Goal: Task Accomplishment & Management: Complete application form

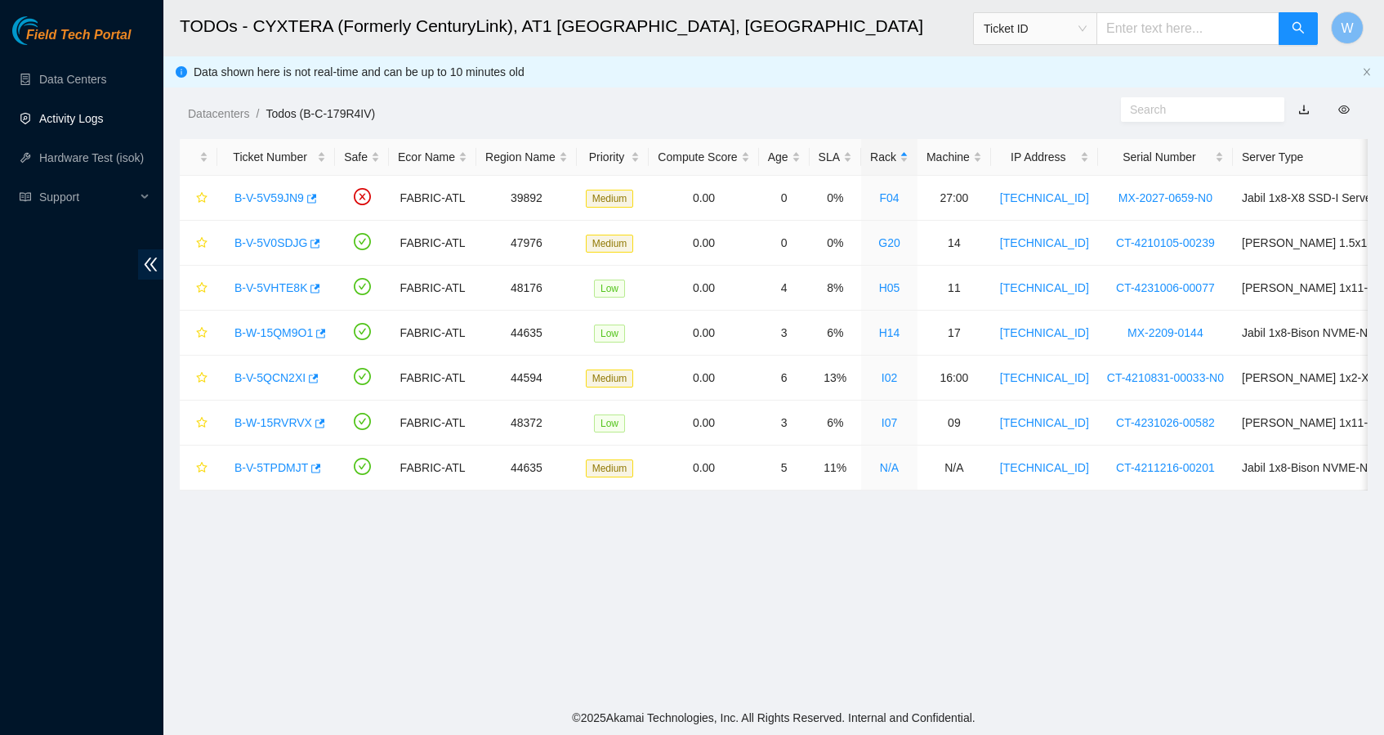
click at [59, 118] on link "Activity Logs" at bounding box center [71, 118] width 65 height 13
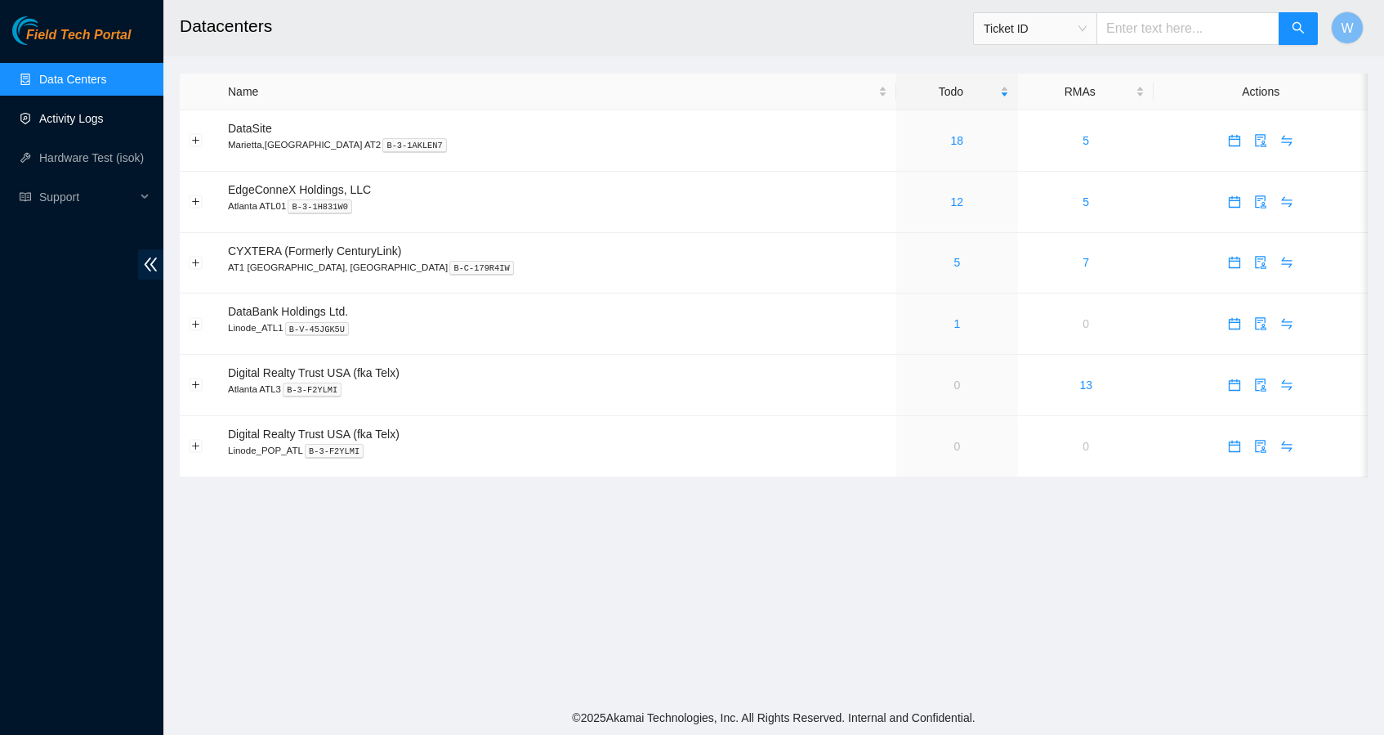
click at [80, 118] on link "Activity Logs" at bounding box center [71, 118] width 65 height 13
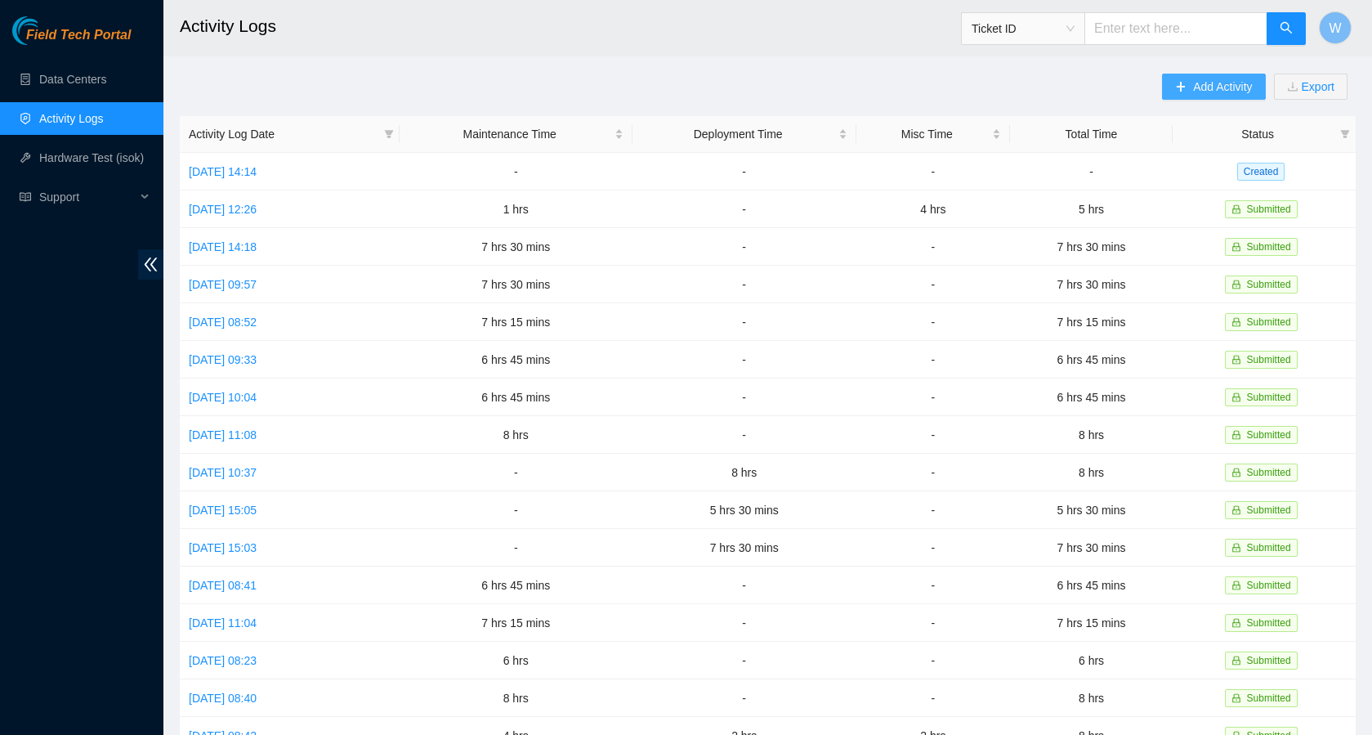
click at [1225, 90] on span "Add Activity" at bounding box center [1222, 87] width 59 height 18
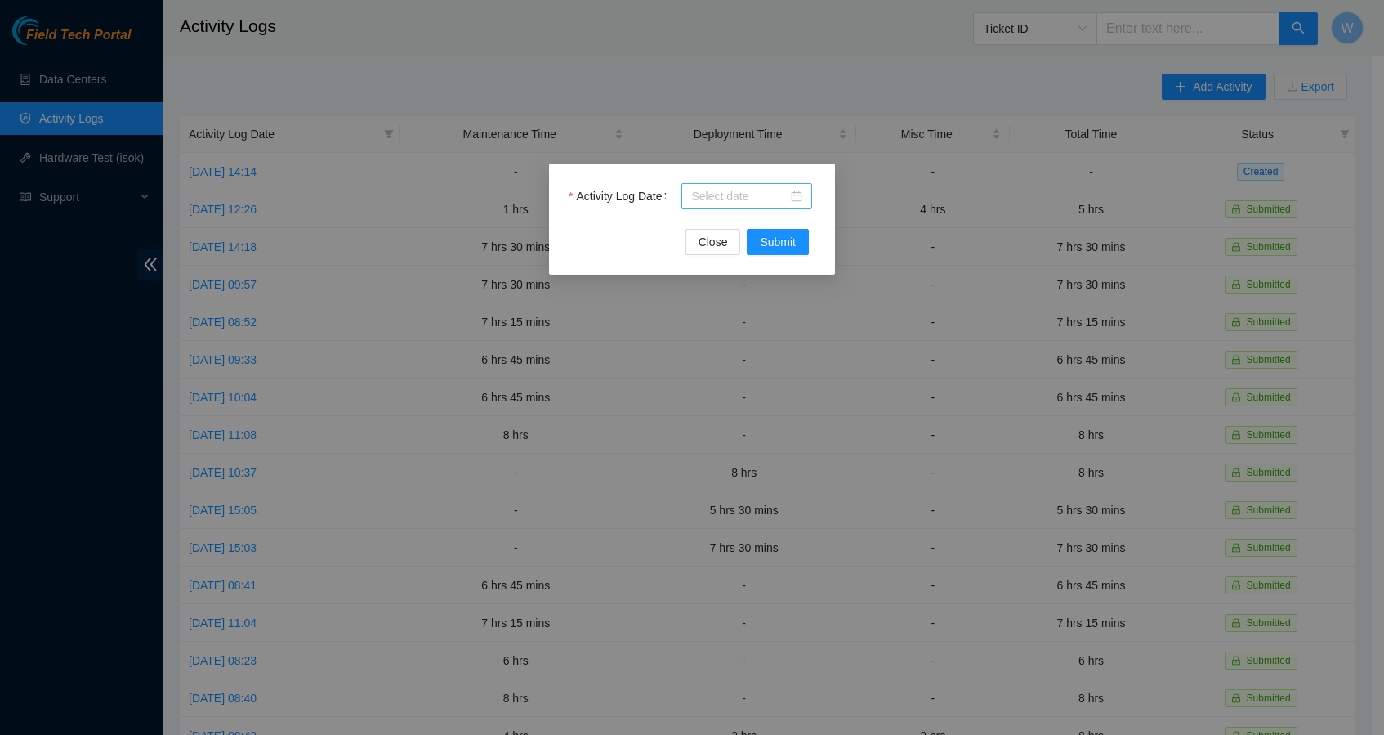
click at [793, 193] on div at bounding box center [746, 196] width 111 height 18
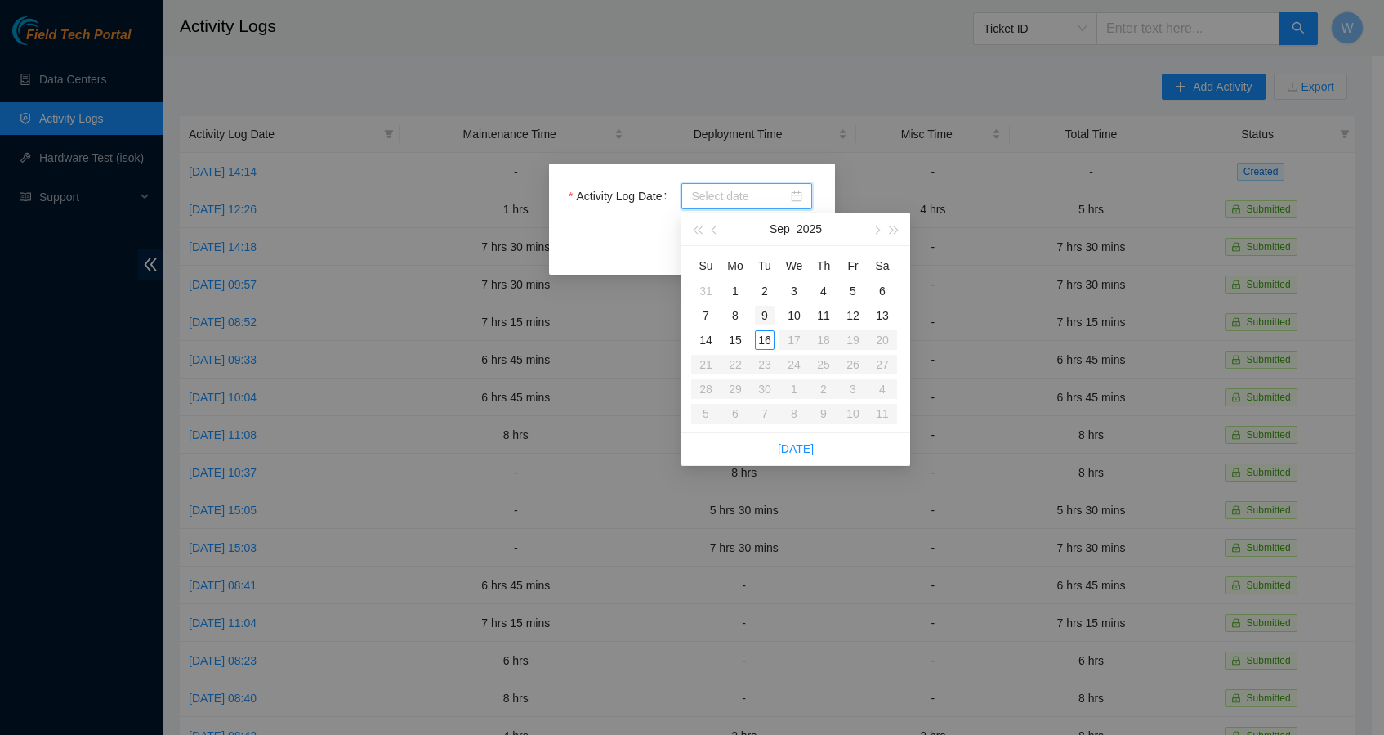
type input "2025-09-02"
type input "2025-09-09"
click at [762, 315] on div "9" at bounding box center [765, 316] width 20 height 20
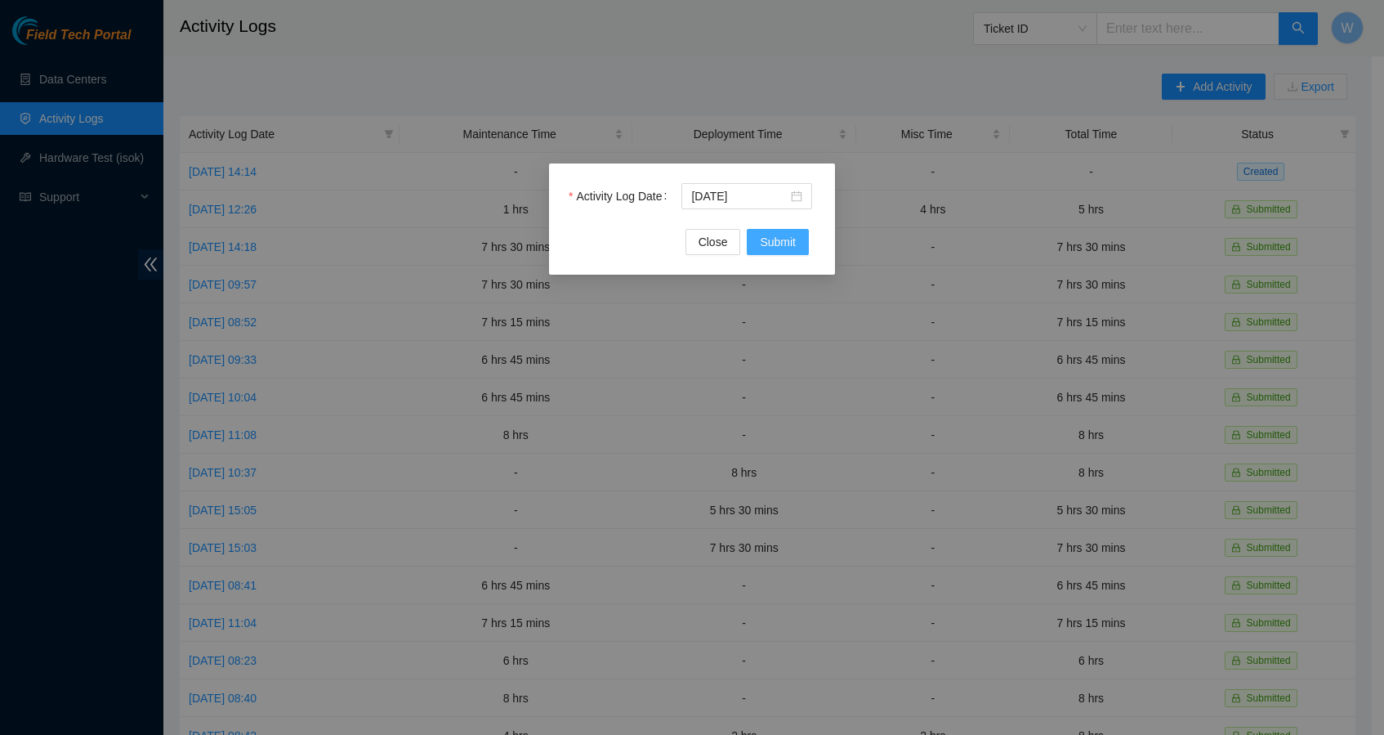
click at [776, 238] on span "Submit" at bounding box center [778, 242] width 36 height 18
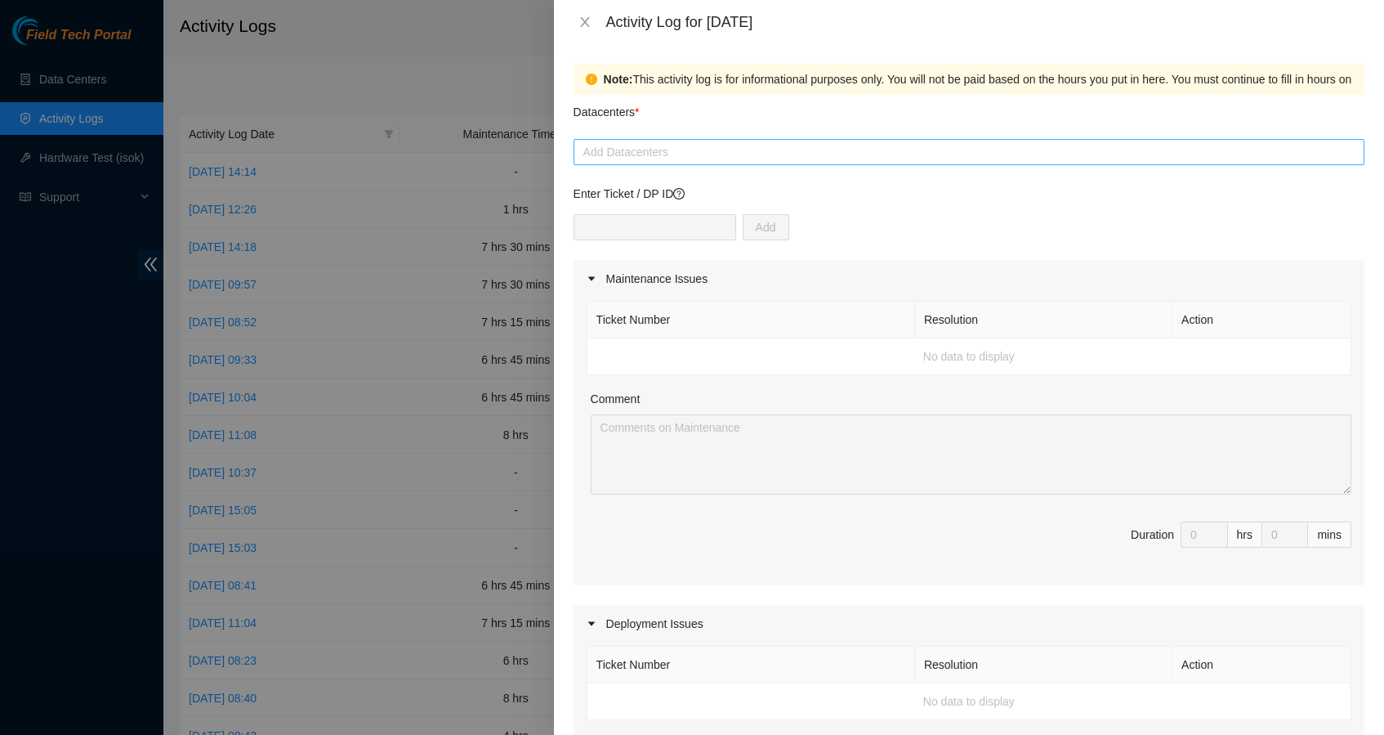
click at [777, 154] on div at bounding box center [969, 152] width 783 height 20
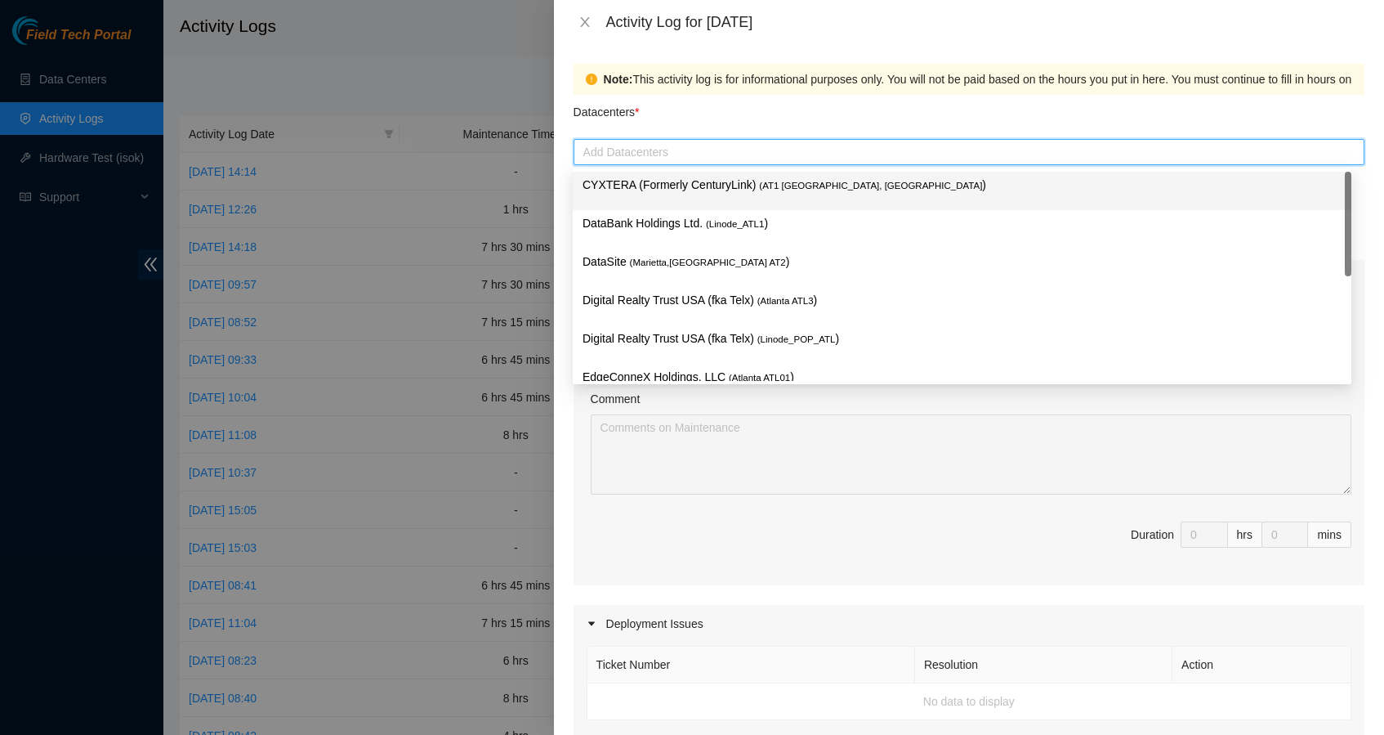
click at [765, 189] on span "( AT1 Atlanta, GA" at bounding box center [870, 186] width 223 height 10
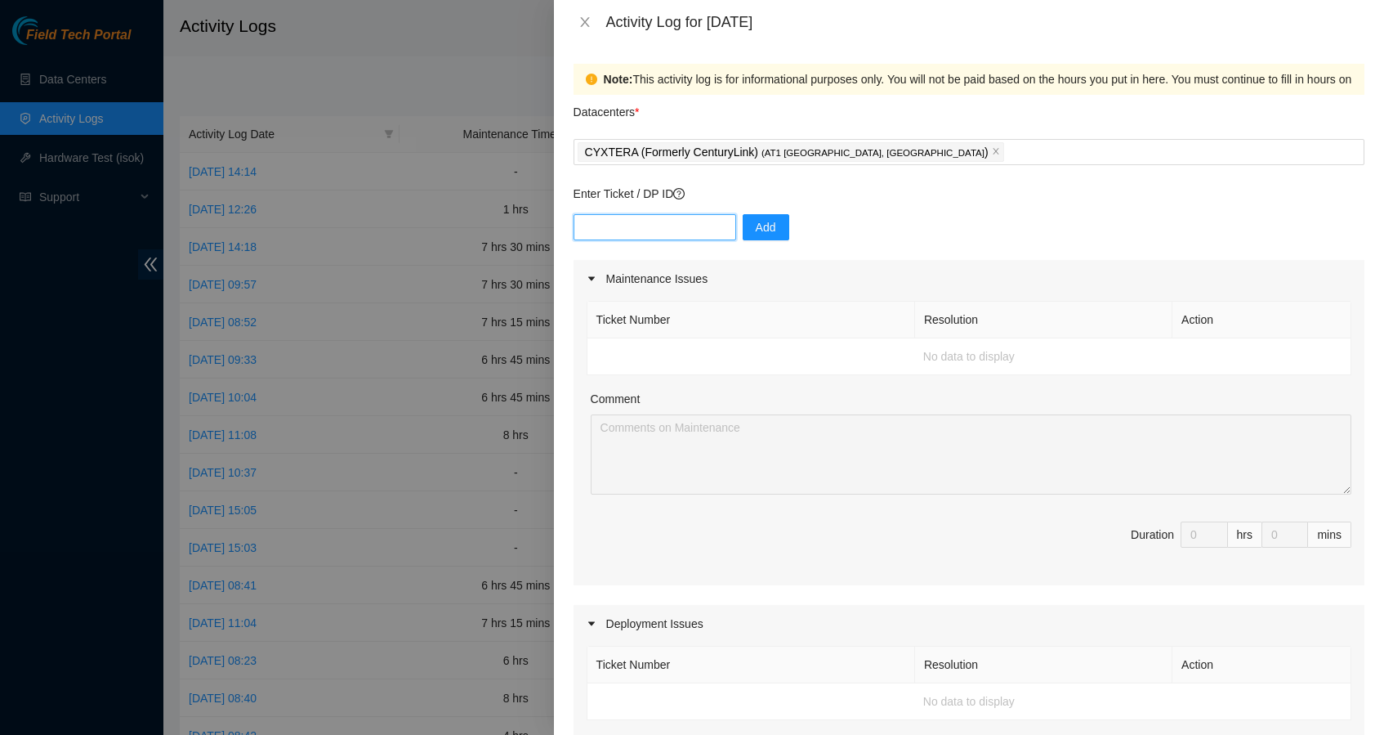
click at [706, 226] on input "text" at bounding box center [655, 227] width 163 height 26
type input "DP83832"
click at [768, 224] on span "Add" at bounding box center [766, 227] width 20 height 18
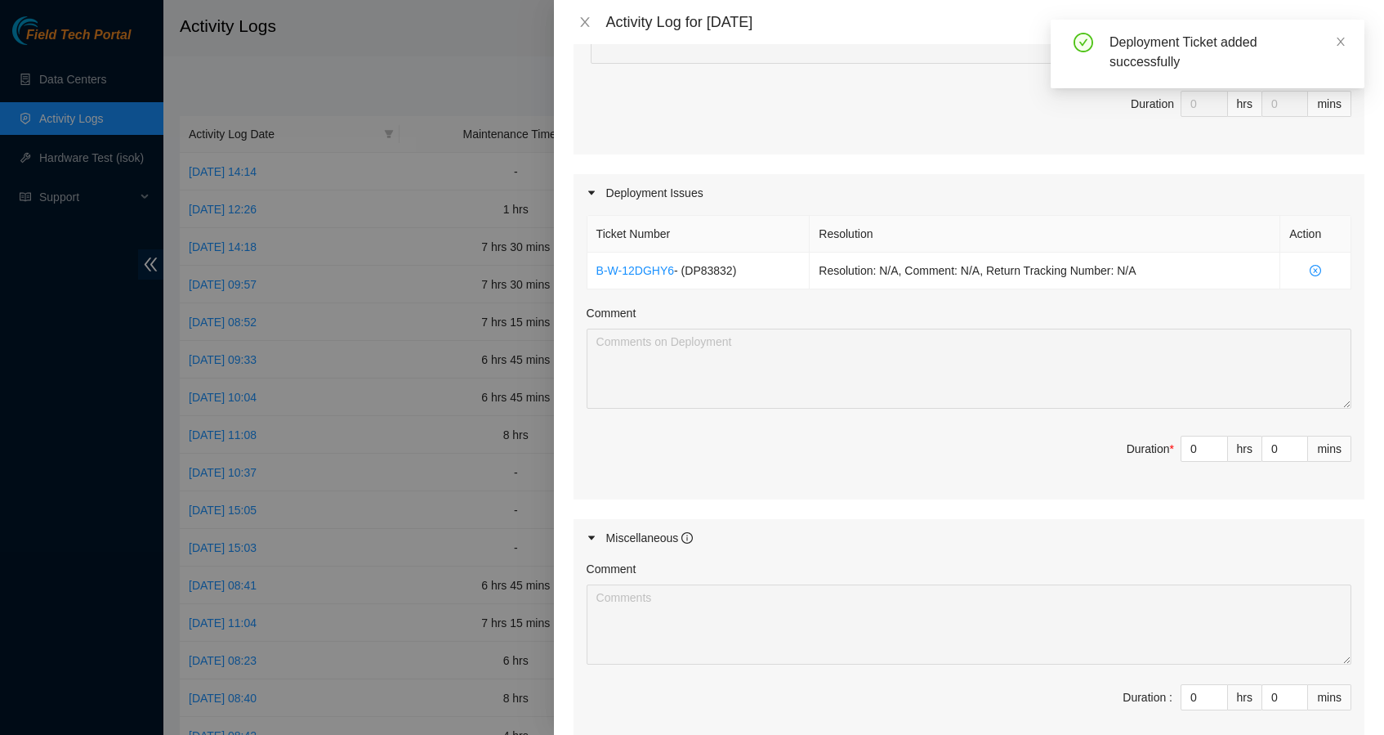
scroll to position [436, 0]
click at [1193, 446] on input "0" at bounding box center [1205, 443] width 46 height 25
type input "08"
type input "8"
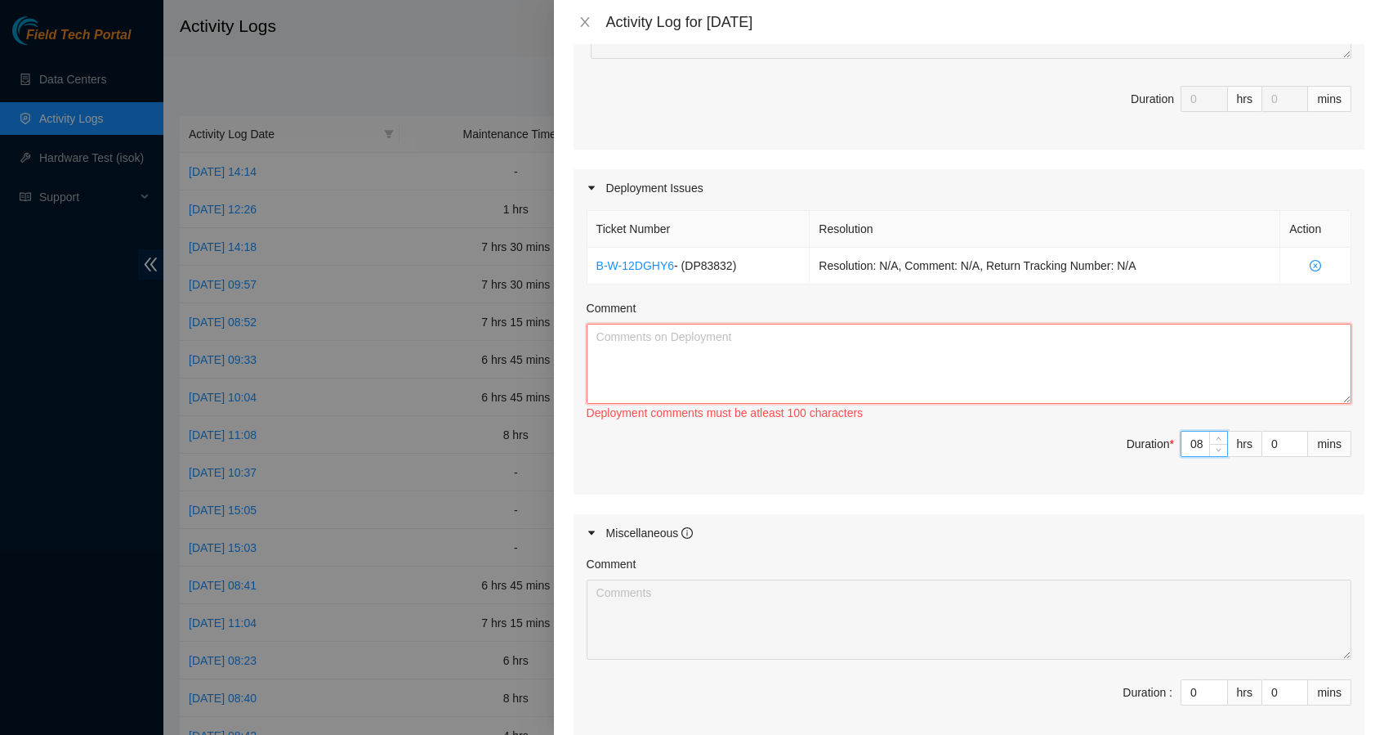
type input "8"
click at [861, 345] on textarea "Comment" at bounding box center [969, 364] width 765 height 80
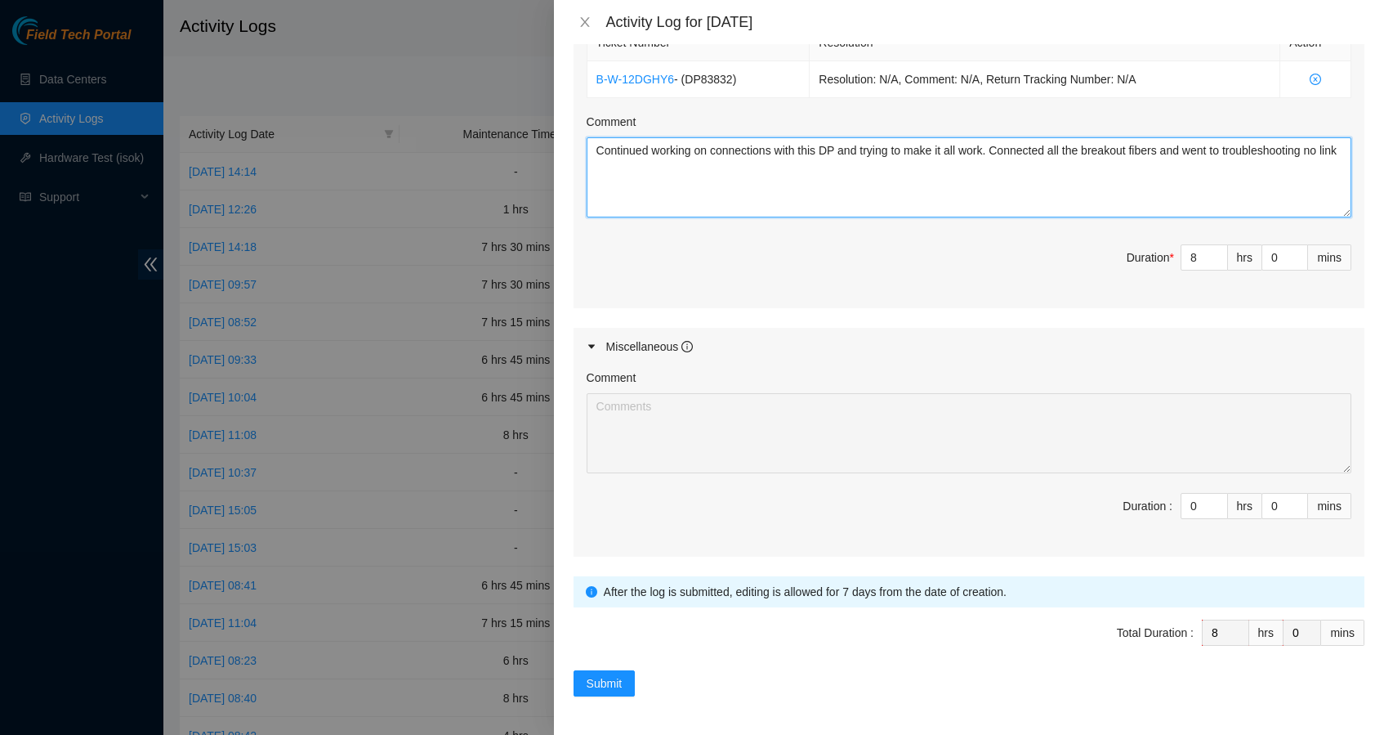
scroll to position [621, 0]
type textarea "Continued working on connections with this DP and trying to make it all work. C…"
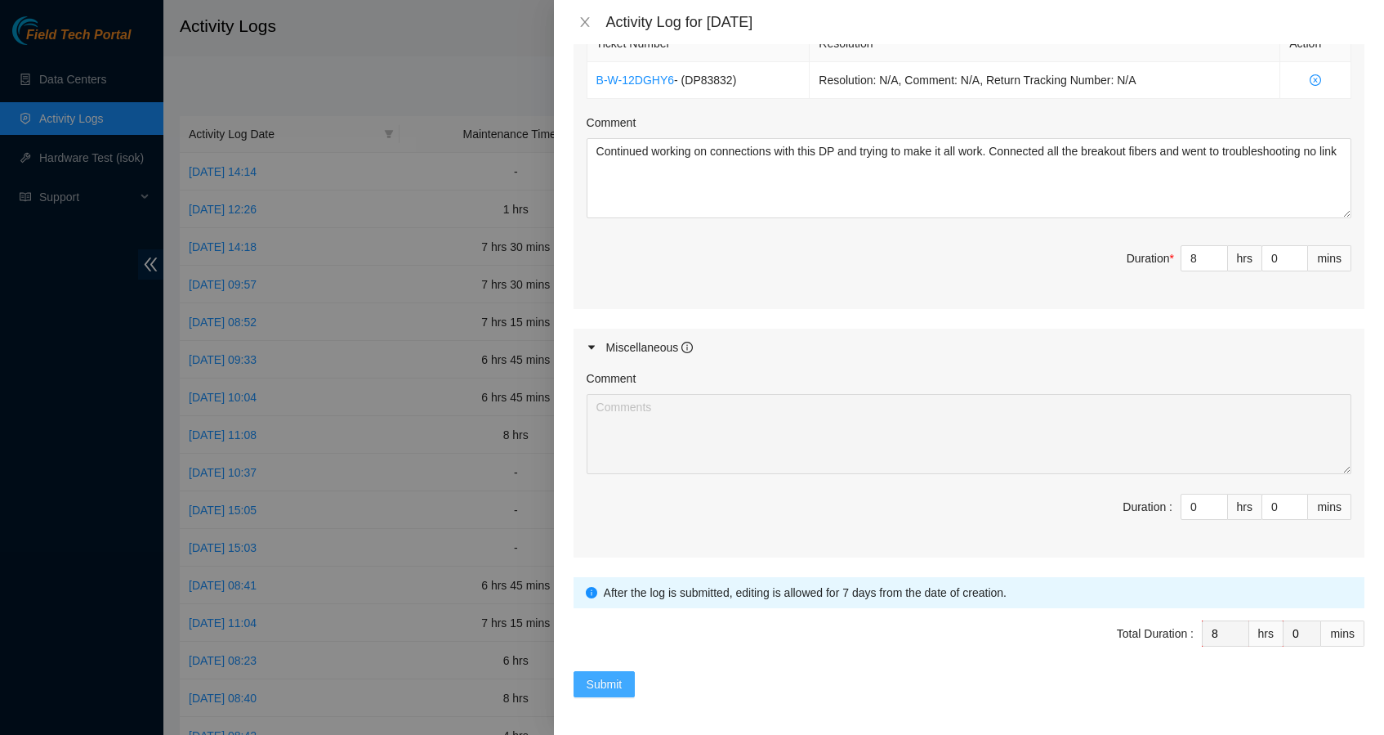
click at [616, 680] on span "Submit" at bounding box center [605, 684] width 36 height 18
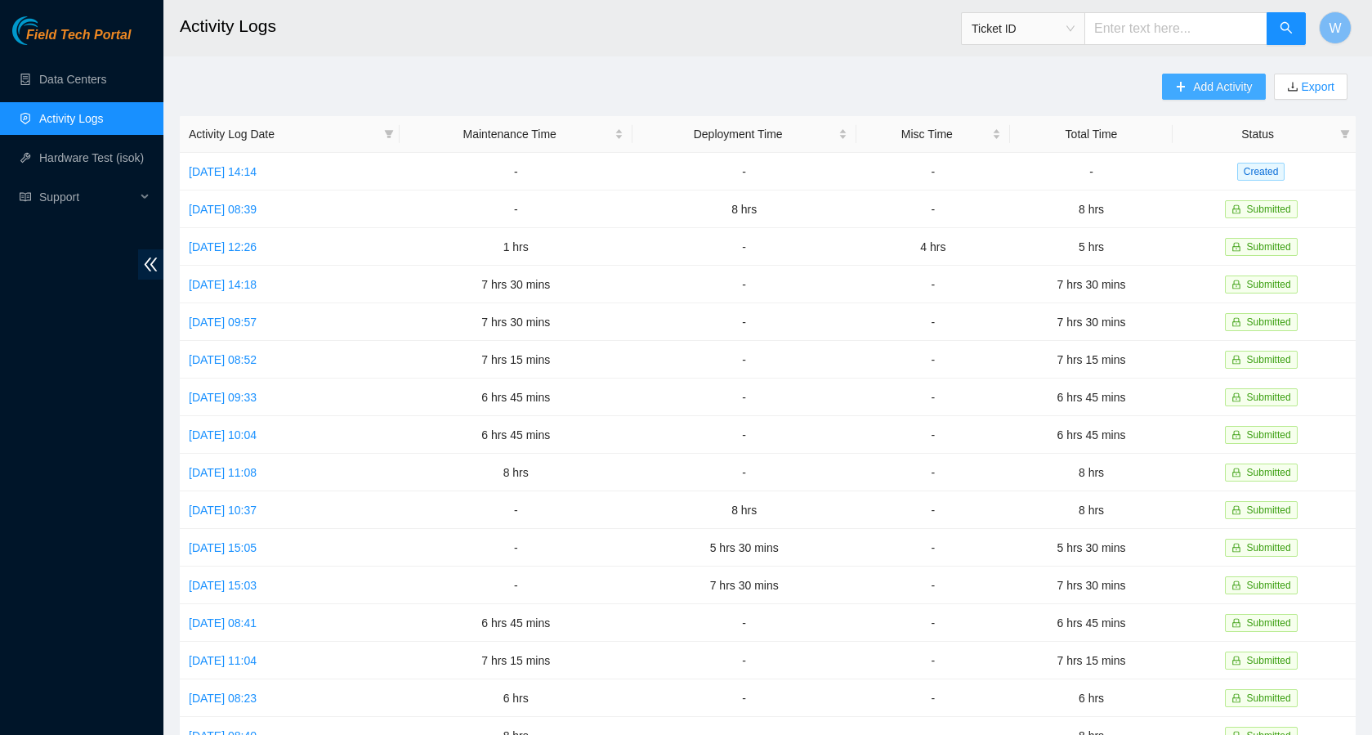
click at [1193, 90] on span "Add Activity" at bounding box center [1222, 87] width 59 height 18
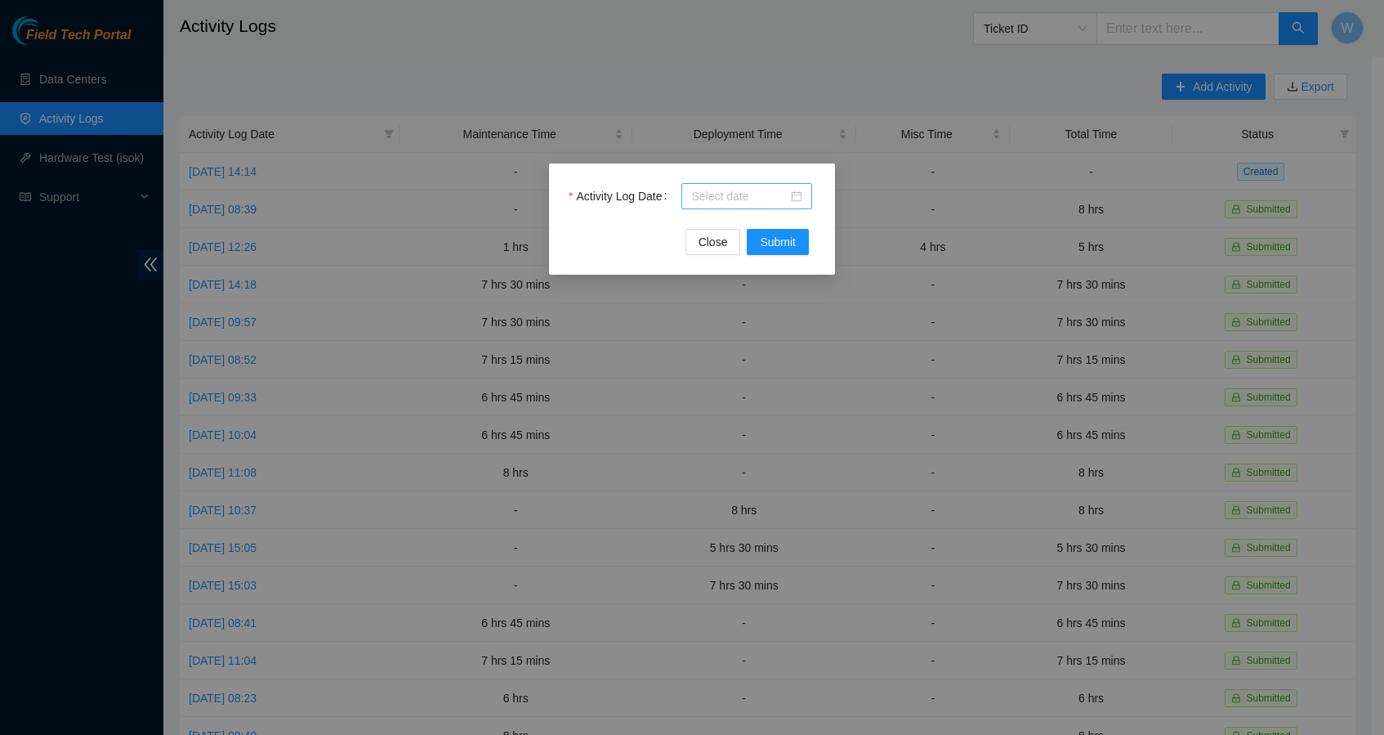
click at [783, 194] on input "Activity Log Date" at bounding box center [739, 196] width 96 height 18
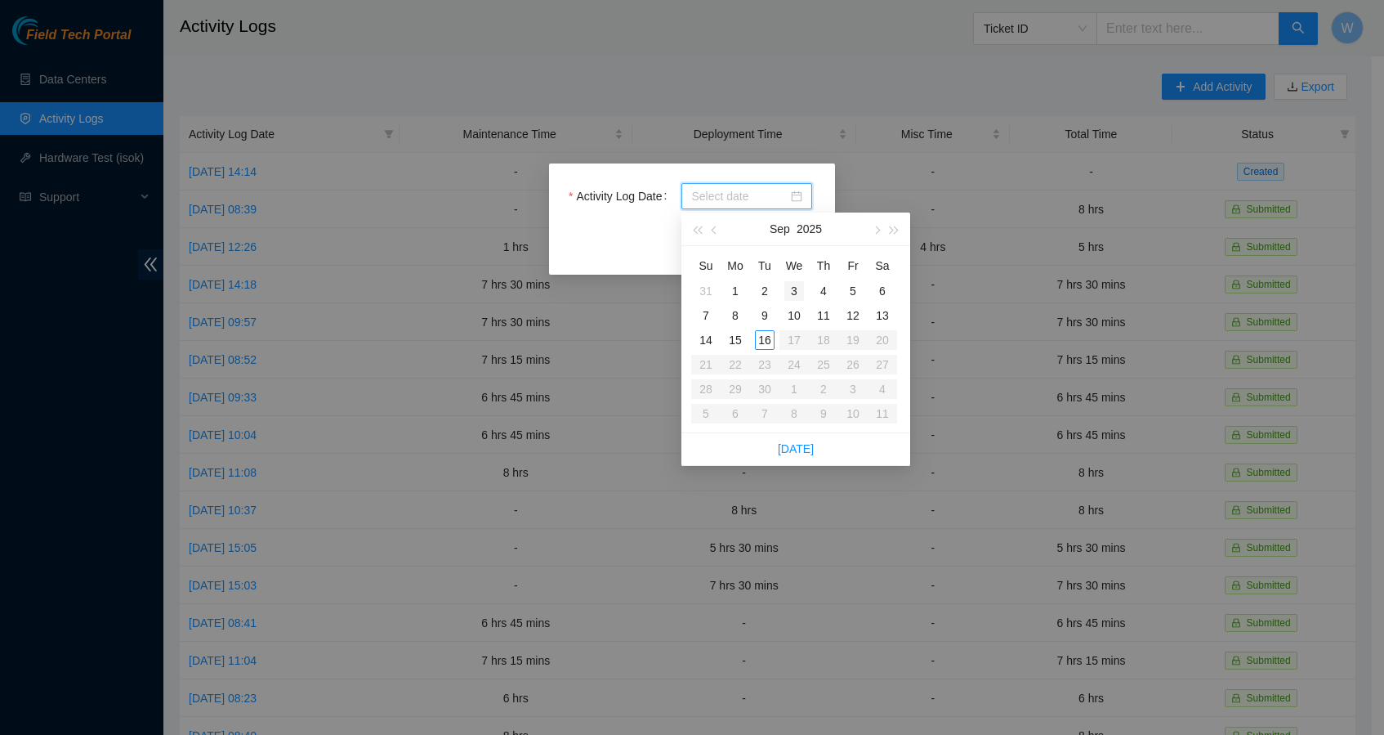
type input "2025-09-03"
type input "2025-09-10"
type input "2025-09-09"
type input "2025-09-10"
click at [787, 316] on div "10" at bounding box center [795, 316] width 20 height 20
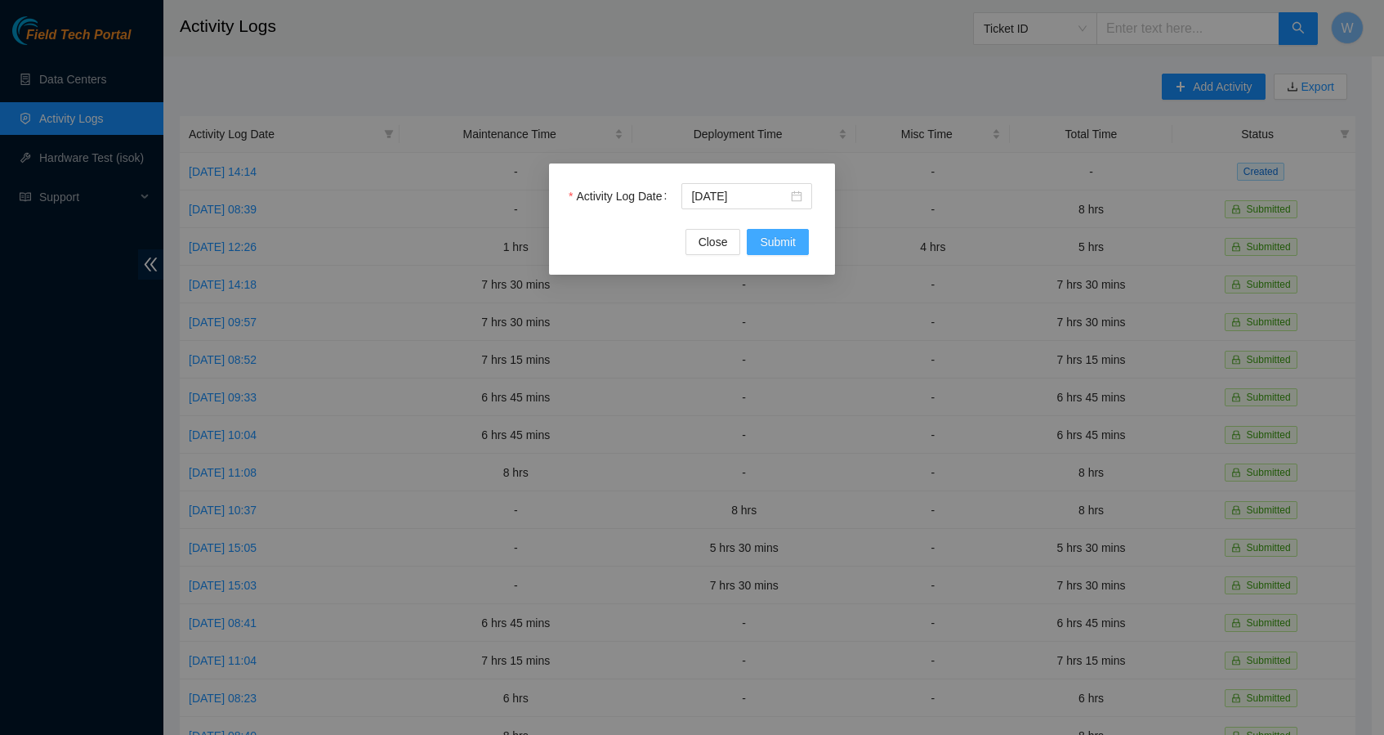
click at [765, 239] on span "Submit" at bounding box center [778, 242] width 36 height 18
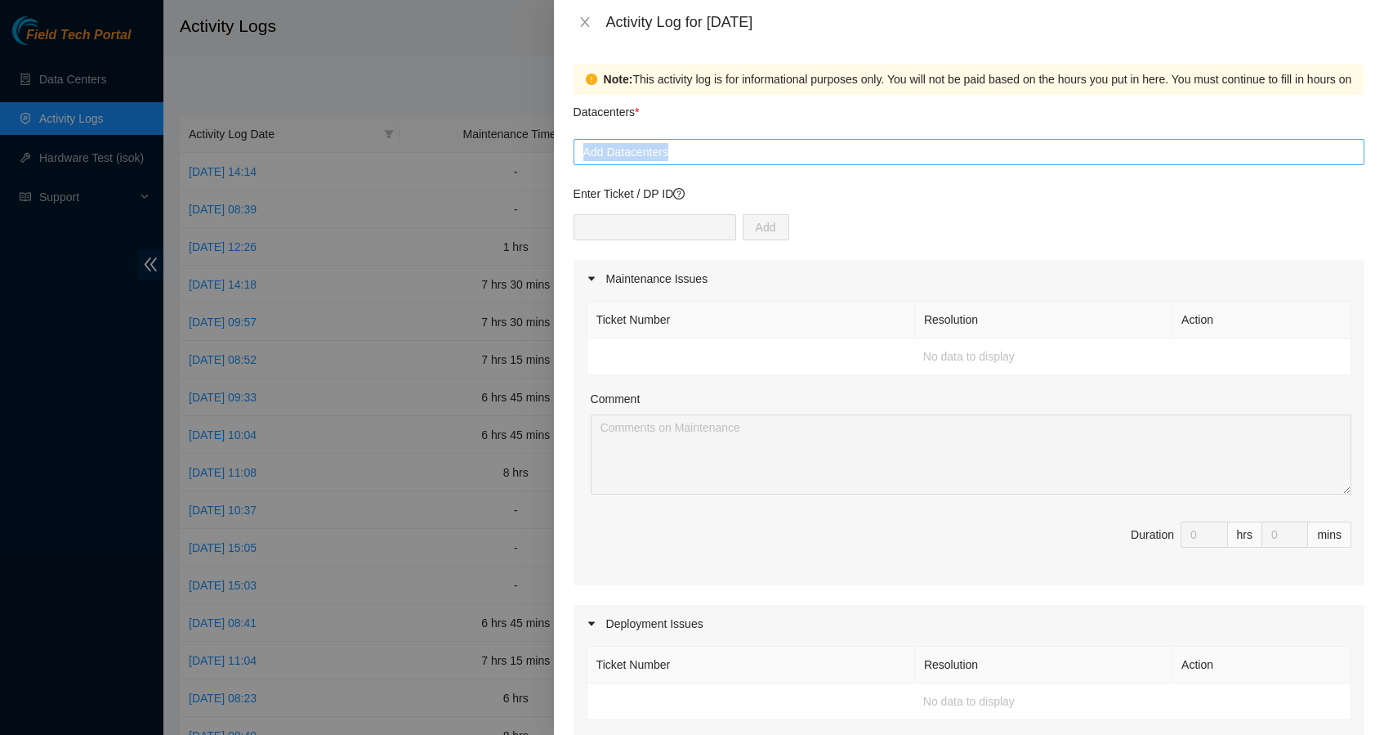
click at [707, 164] on form "Datacenters * Add Datacenters Enter Ticket / DP ID Add Maintenance Issues Ticke…" at bounding box center [969, 706] width 791 height 1223
click at [699, 148] on div at bounding box center [969, 152] width 783 height 20
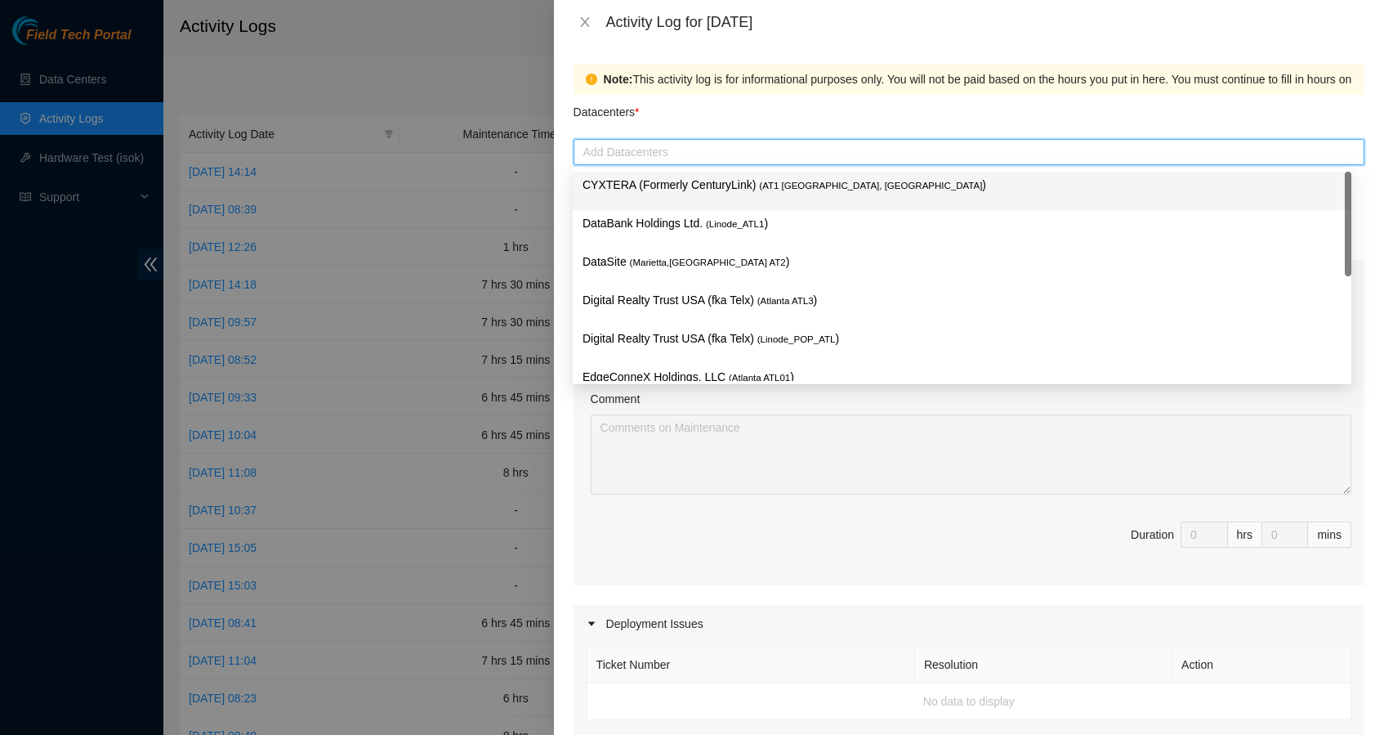
click at [692, 185] on p "CYXTERA (Formerly CenturyLink) ( AT1 Atlanta, GA )" at bounding box center [962, 185] width 759 height 19
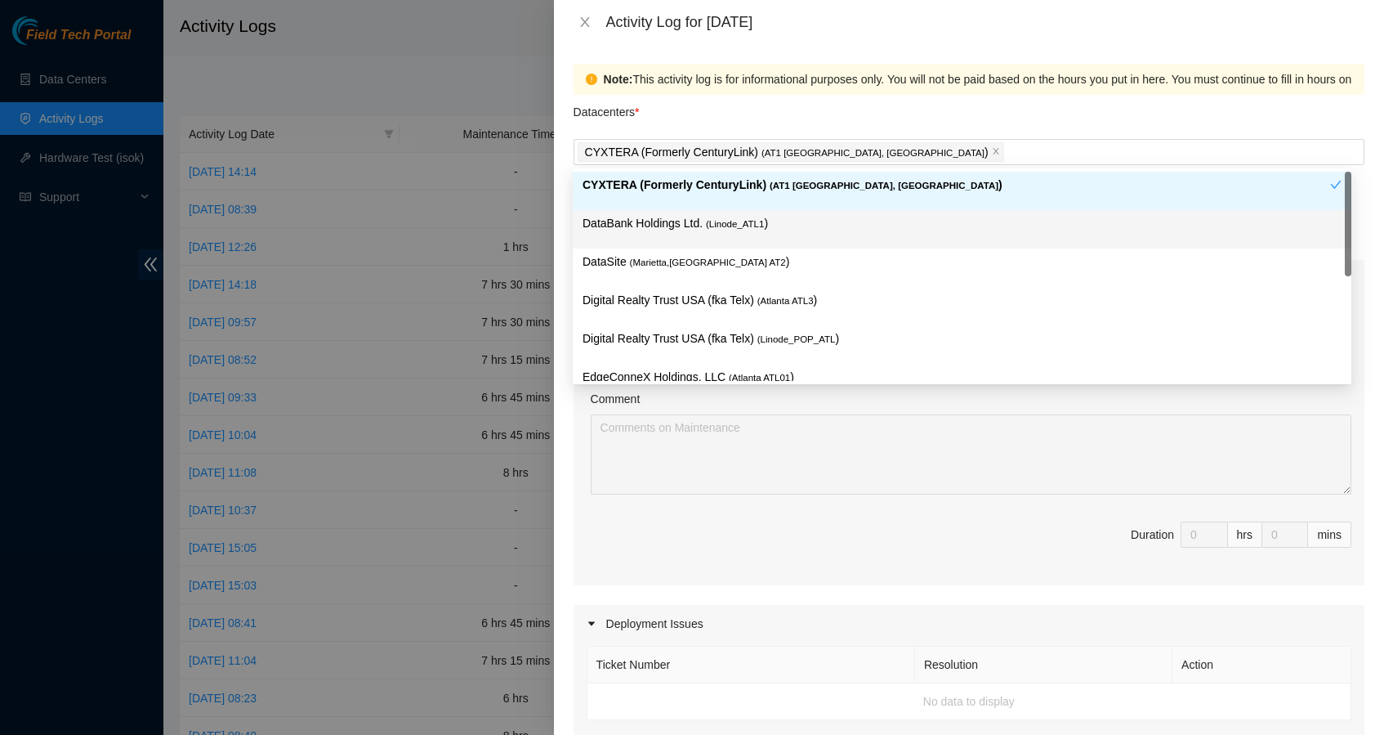
click at [557, 249] on div "Note: This activity log is for informational purposes only. You will not be pai…" at bounding box center [969, 389] width 830 height 691
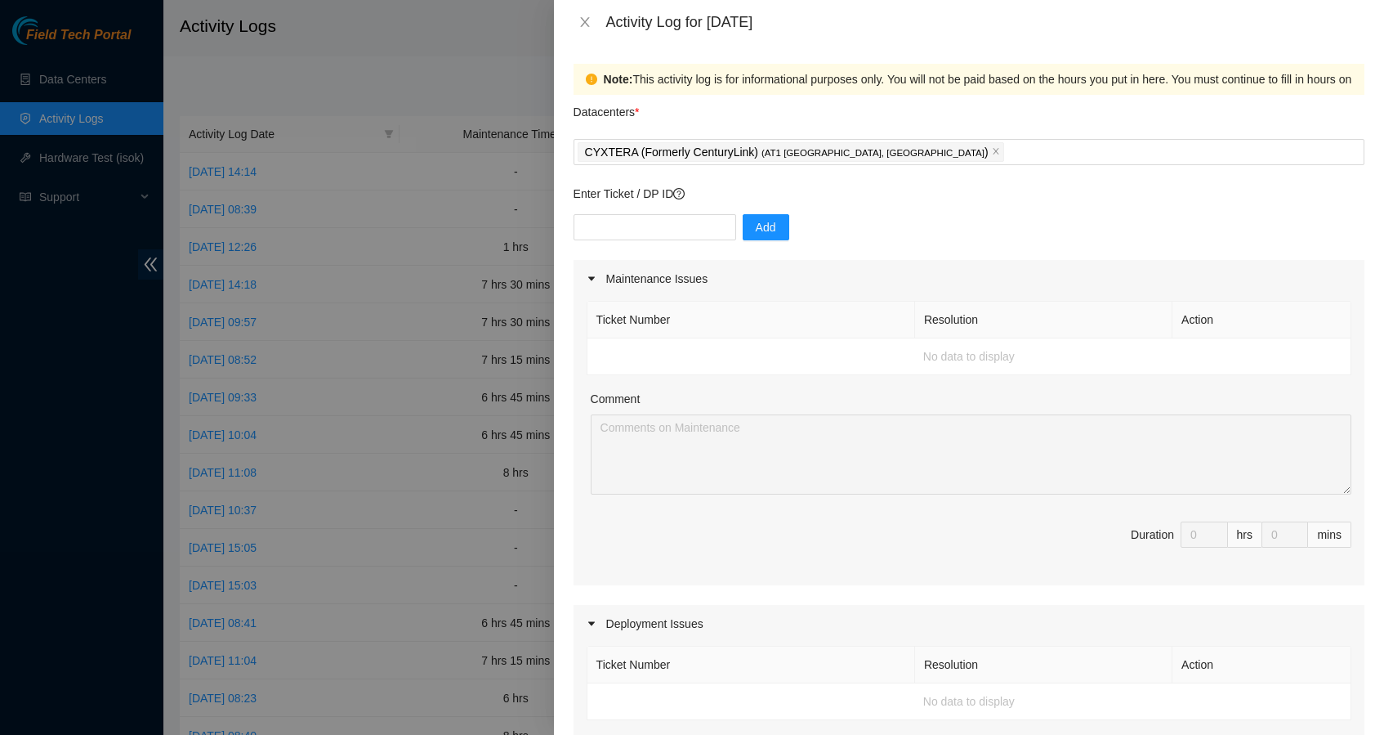
click at [657, 212] on div "Enter Ticket / DP ID Add" at bounding box center [969, 222] width 791 height 75
click at [653, 227] on input "text" at bounding box center [655, 227] width 163 height 26
type input "DP83832"
click at [779, 233] on button "Add" at bounding box center [766, 227] width 47 height 26
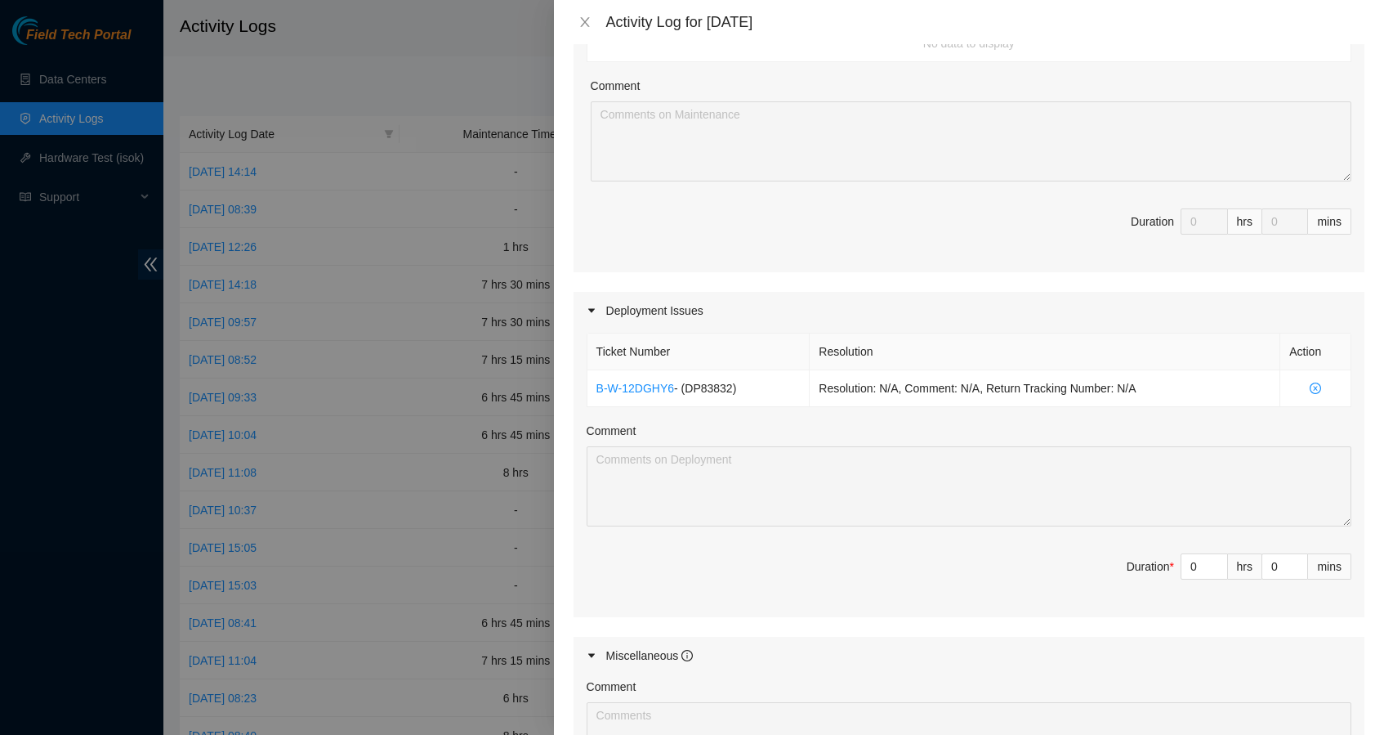
scroll to position [320, 0]
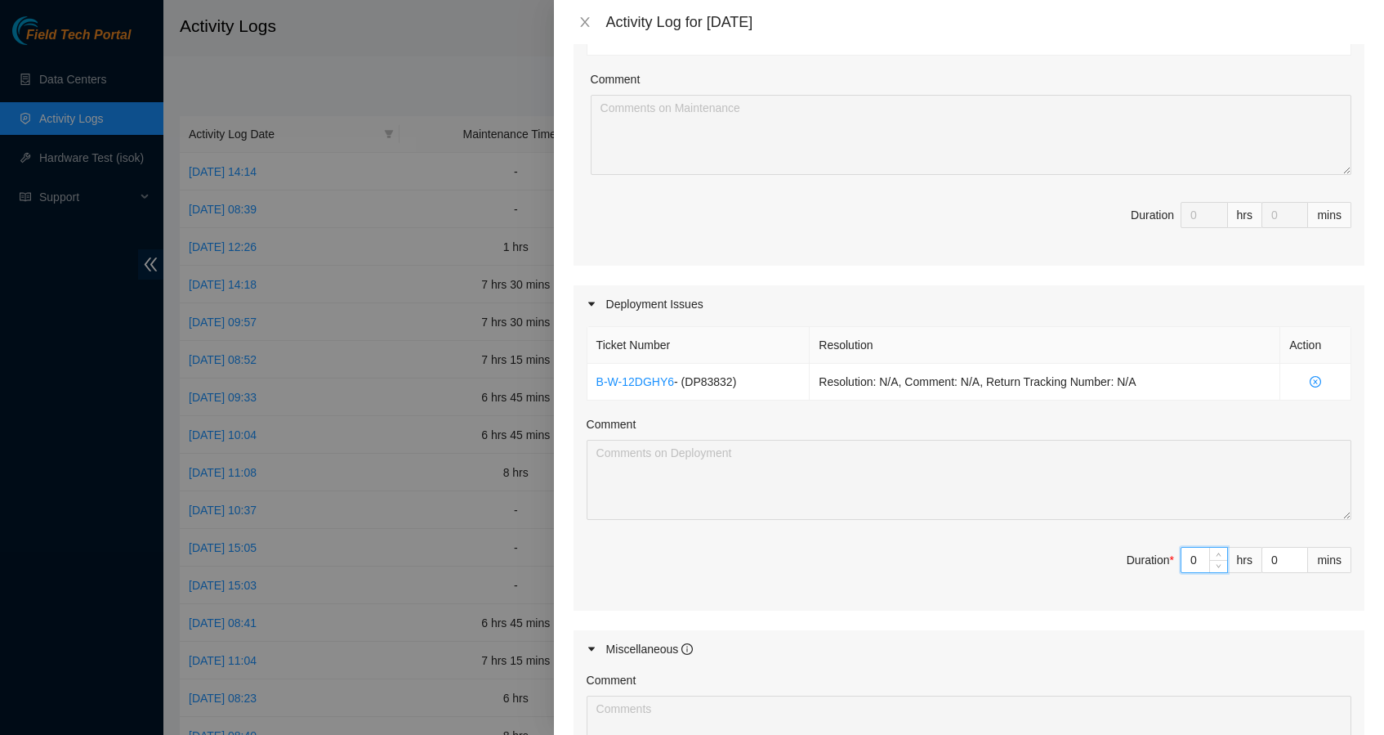
click at [1182, 559] on input "0" at bounding box center [1205, 560] width 46 height 25
type input "07"
type input "7"
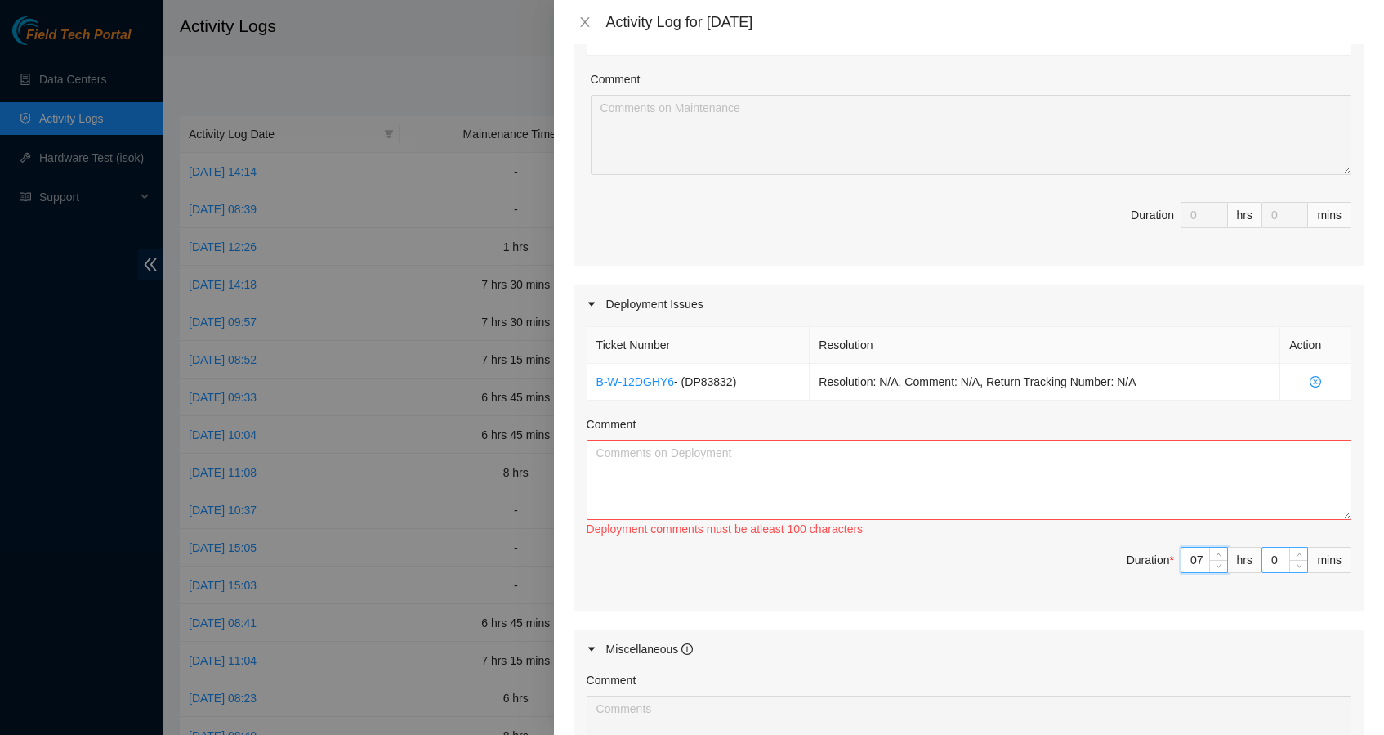
type input "7"
click at [1263, 558] on input "0" at bounding box center [1285, 560] width 45 height 25
type input "1"
type input "15"
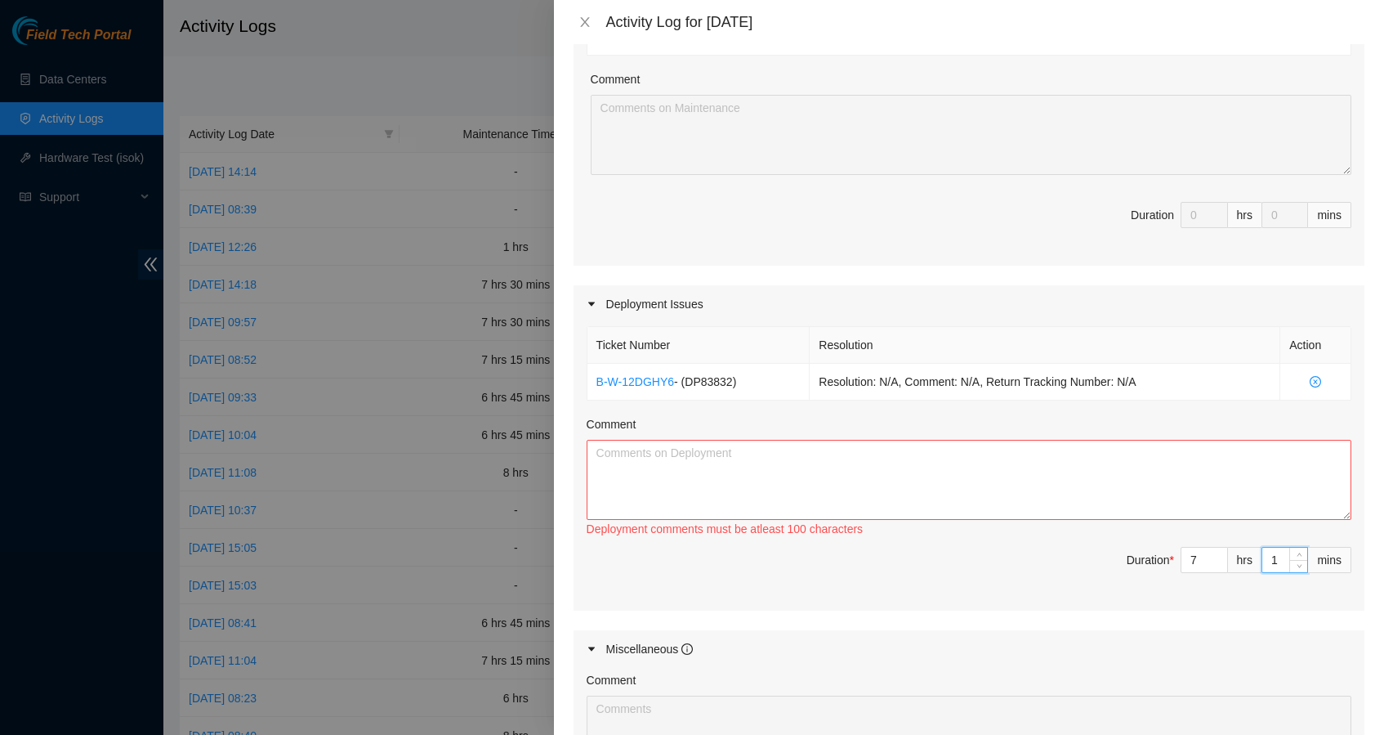
type input "15"
click at [1304, 596] on div "Ticket Number Resolution Action B-W-12DGHY6 - ( DP83832 ) Resolution: N/A, Comm…" at bounding box center [969, 467] width 791 height 288
click at [934, 460] on textarea "Comment" at bounding box center [969, 480] width 765 height 80
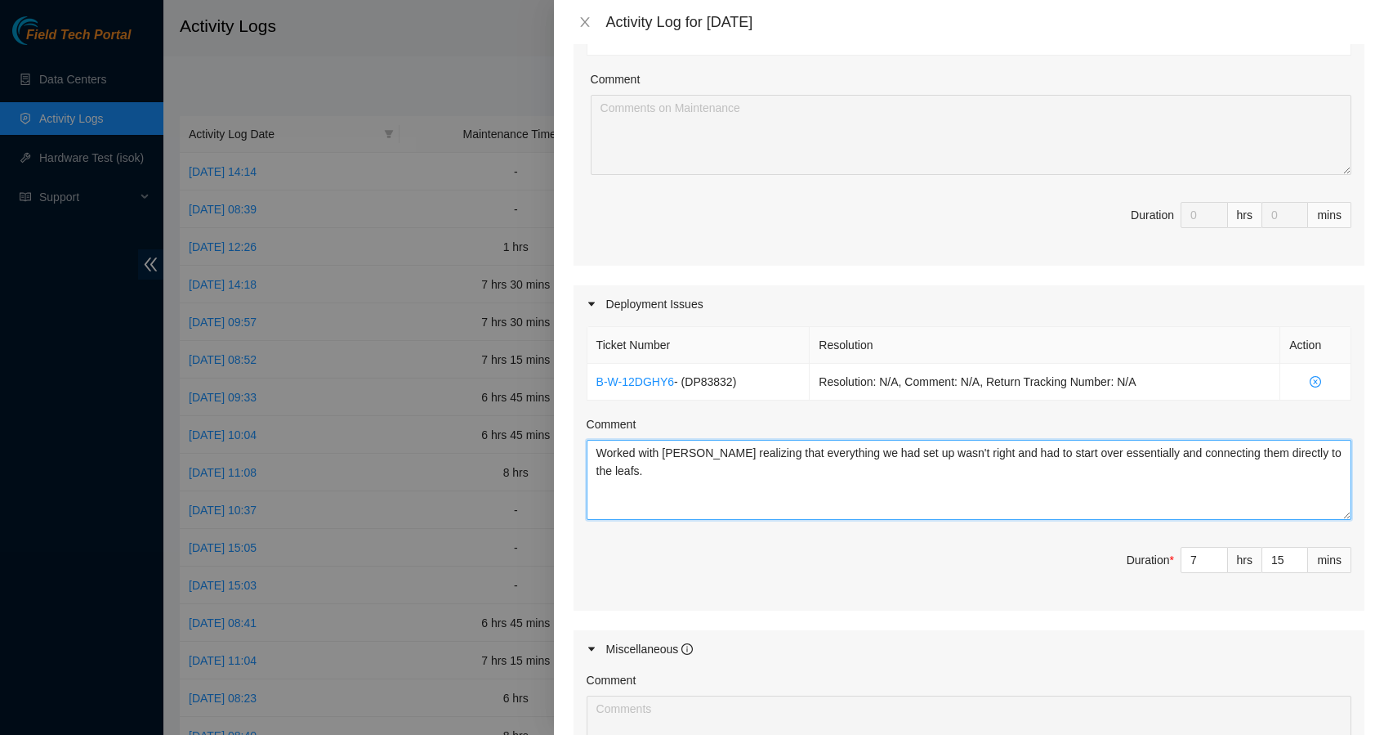
type textarea "Worked with Ashley realizing that everything we had set up wasn't right and had…"
click at [995, 574] on span "Duration * 7 hrs 15 mins" at bounding box center [969, 570] width 765 height 46
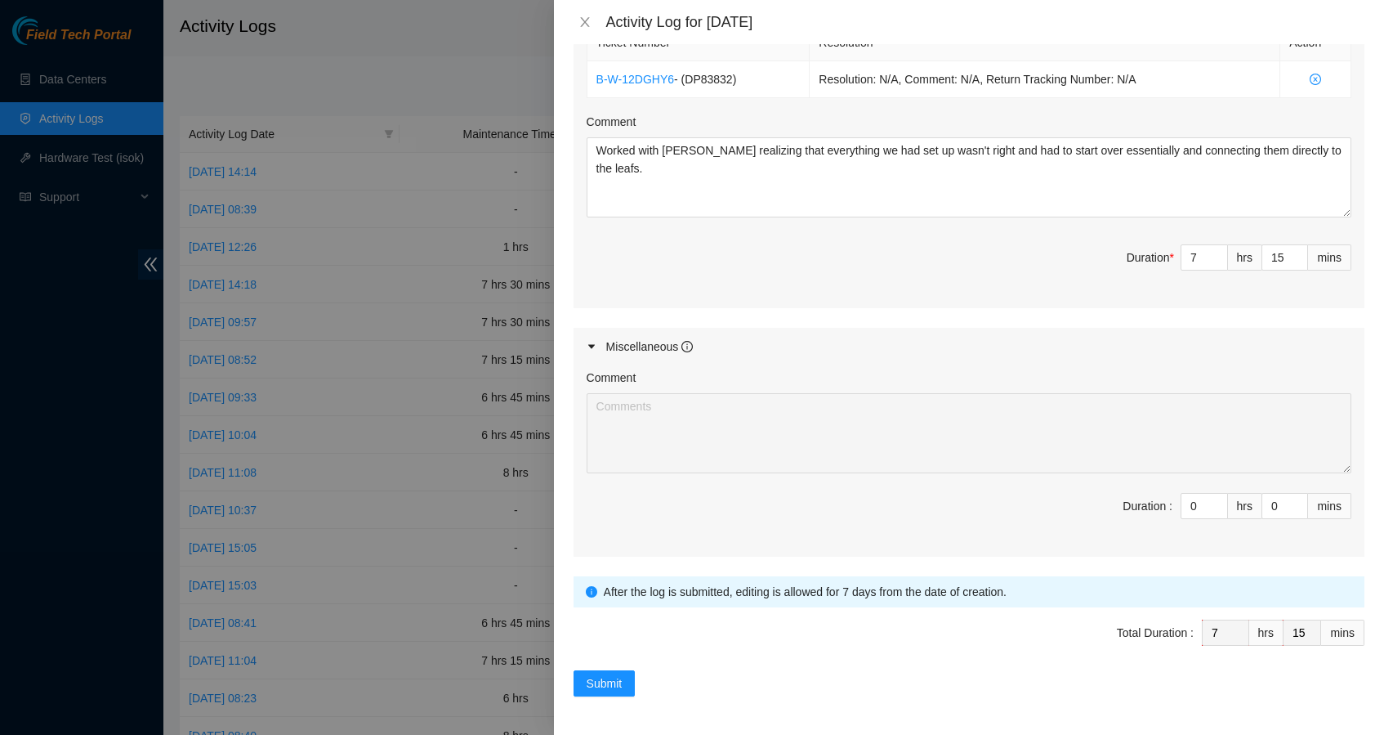
scroll to position [621, 0]
click at [615, 687] on span "Submit" at bounding box center [605, 684] width 36 height 18
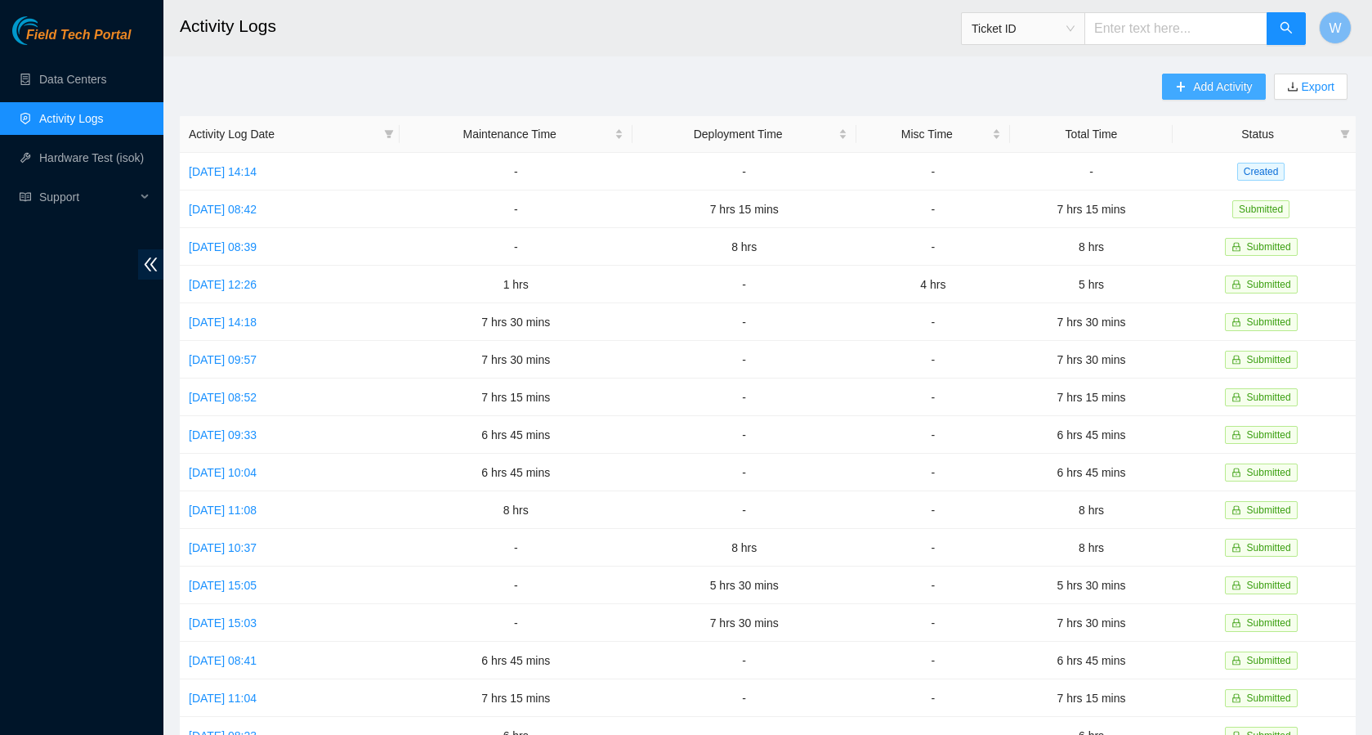
click at [1227, 88] on span "Add Activity" at bounding box center [1222, 87] width 59 height 18
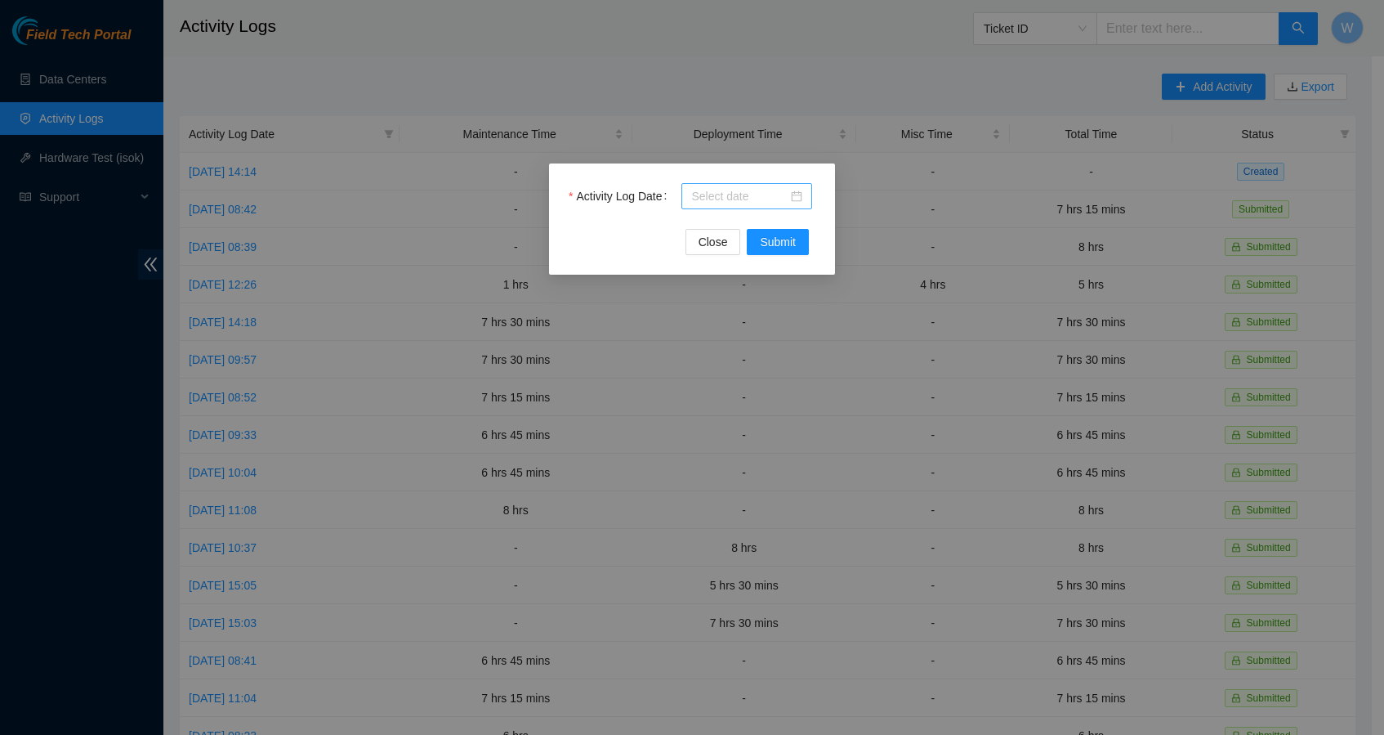
click at [778, 197] on input "Activity Log Date" at bounding box center [739, 196] width 96 height 18
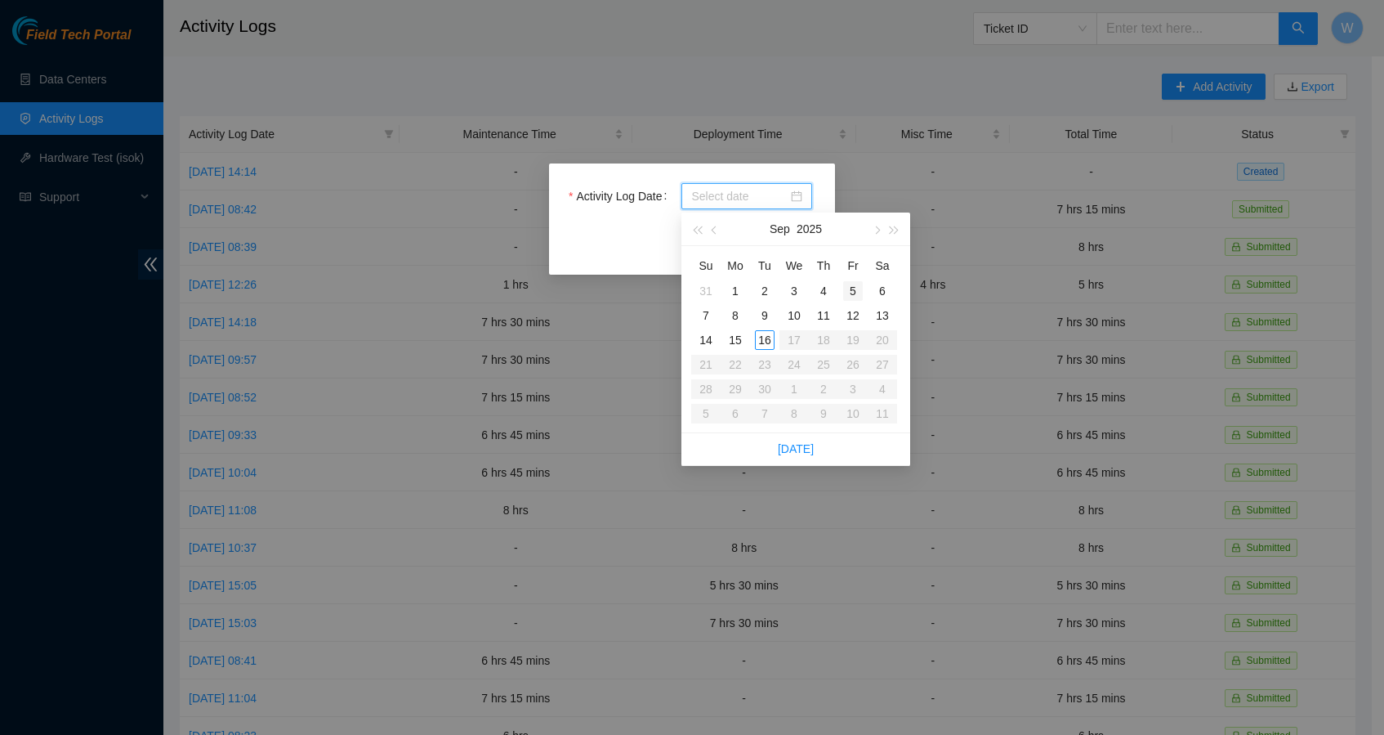
type input "2025-09-05"
type input "2025-09-12"
click at [852, 317] on div "12" at bounding box center [853, 316] width 20 height 20
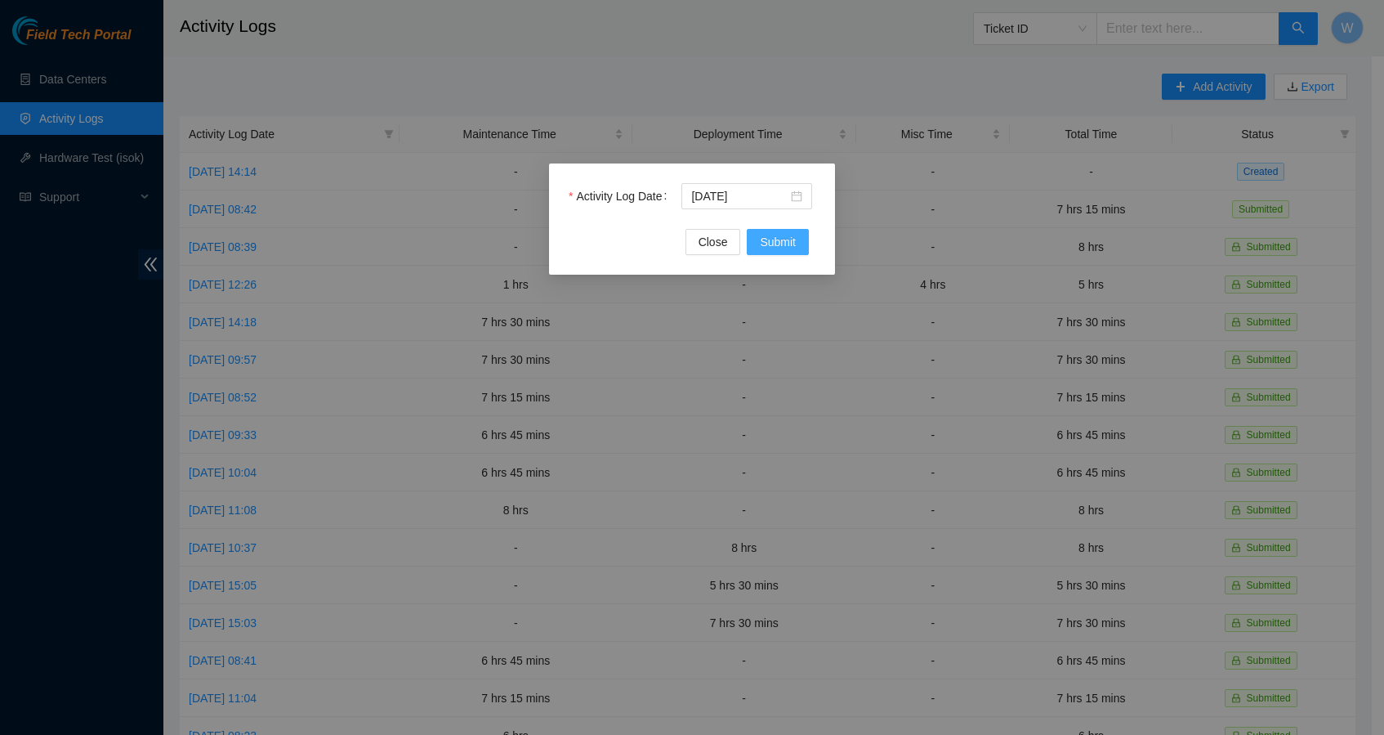
click at [774, 243] on span "Submit" at bounding box center [778, 242] width 36 height 18
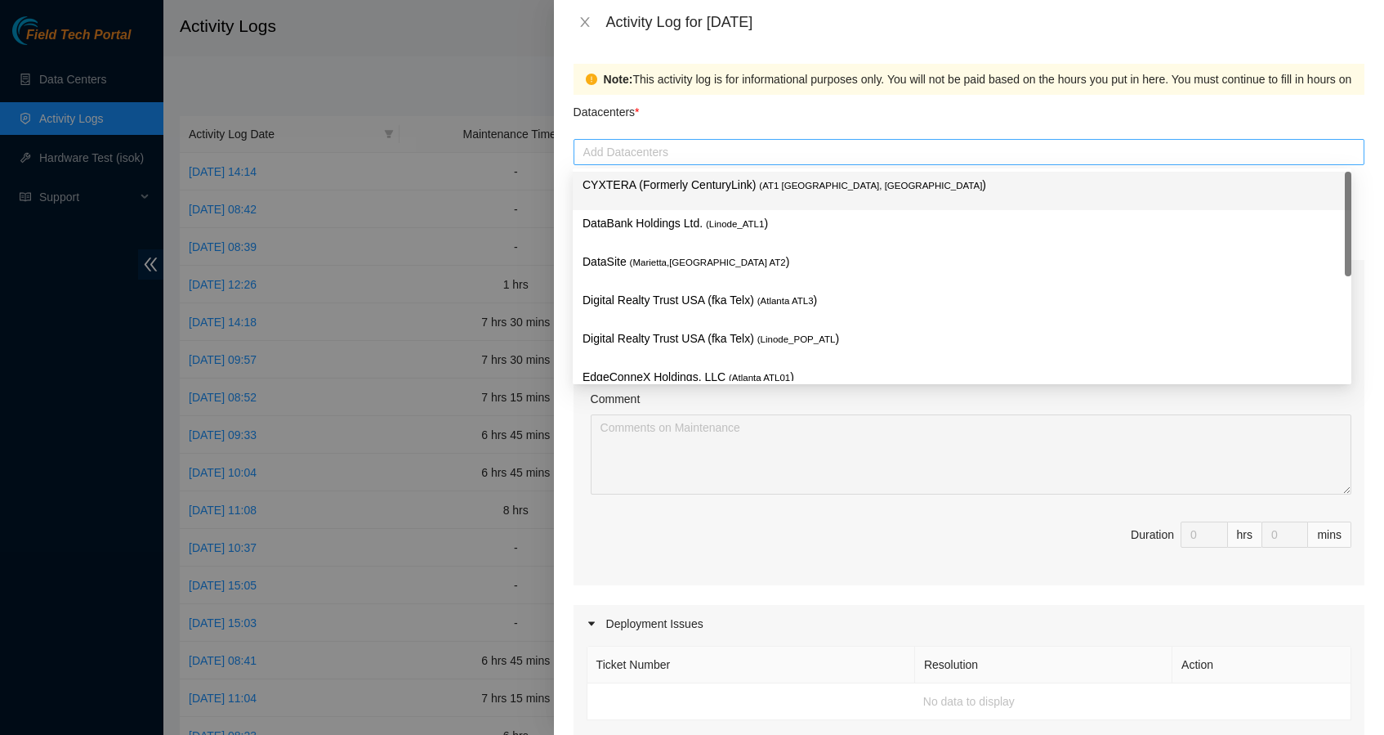
click at [725, 161] on div at bounding box center [969, 152] width 783 height 20
click at [713, 186] on p "CYXTERA (Formerly CenturyLink) ( AT1 Atlanta, GA )" at bounding box center [962, 185] width 759 height 19
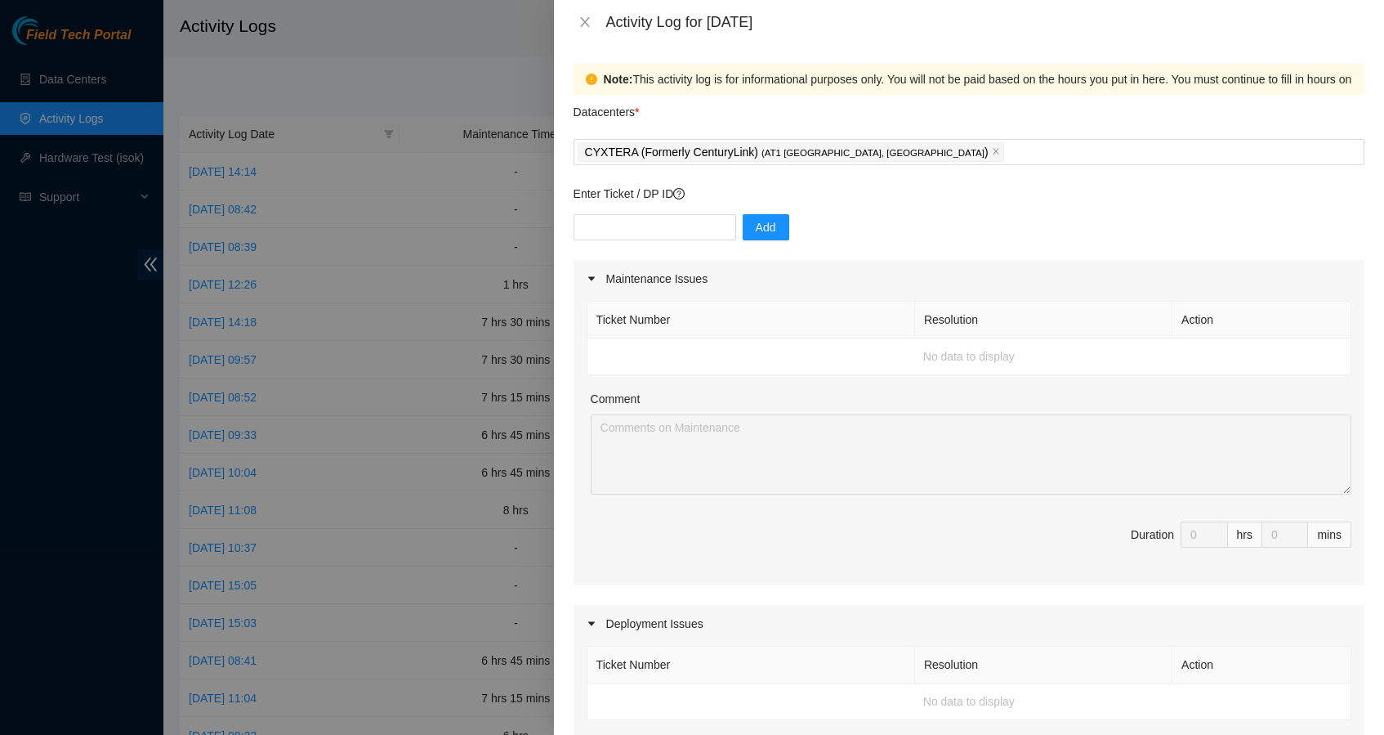
click at [559, 270] on div "Note: This activity log is for informational purposes only. You will not be pai…" at bounding box center [969, 389] width 830 height 691
click at [611, 235] on input "text" at bounding box center [655, 227] width 163 height 26
type input "DP83832"
click at [771, 232] on span "Add" at bounding box center [766, 227] width 20 height 18
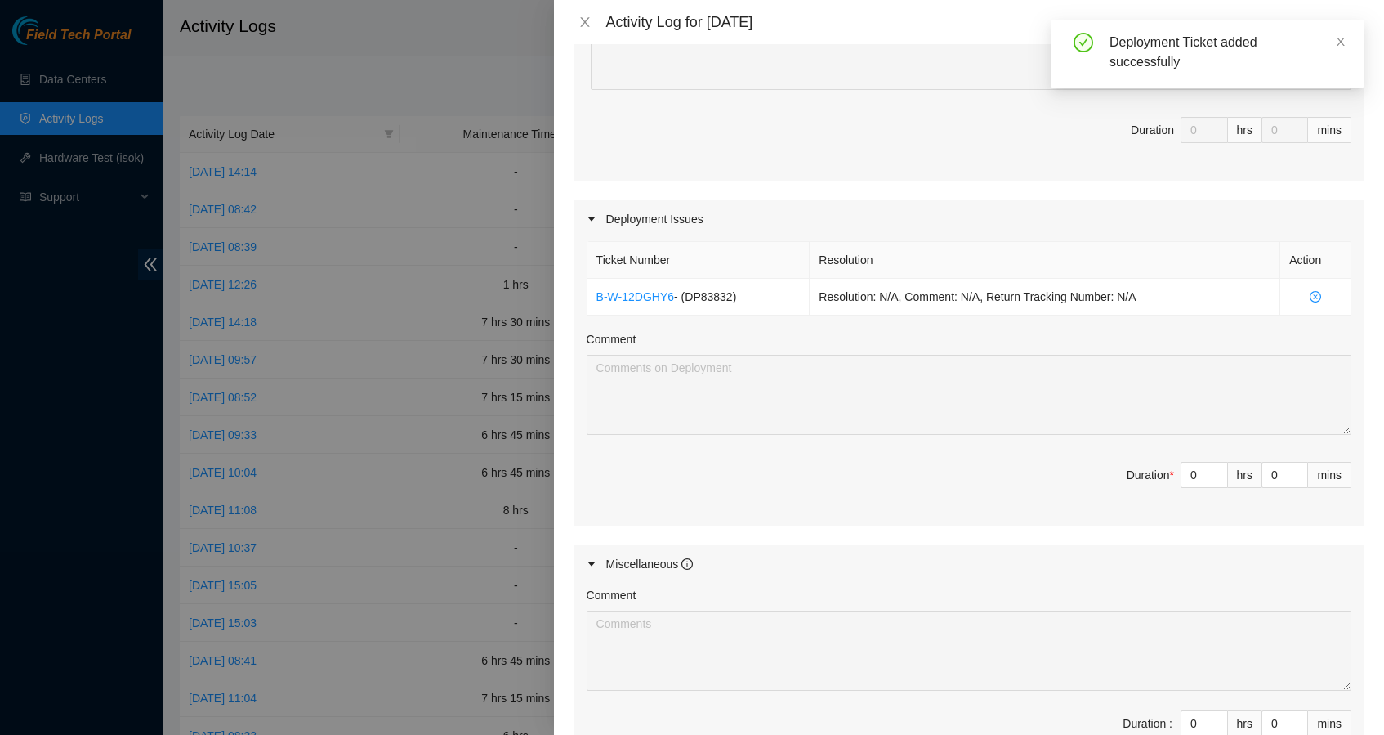
scroll to position [409, 0]
click at [1186, 472] on input "0" at bounding box center [1205, 470] width 46 height 25
type input "06"
type input "6"
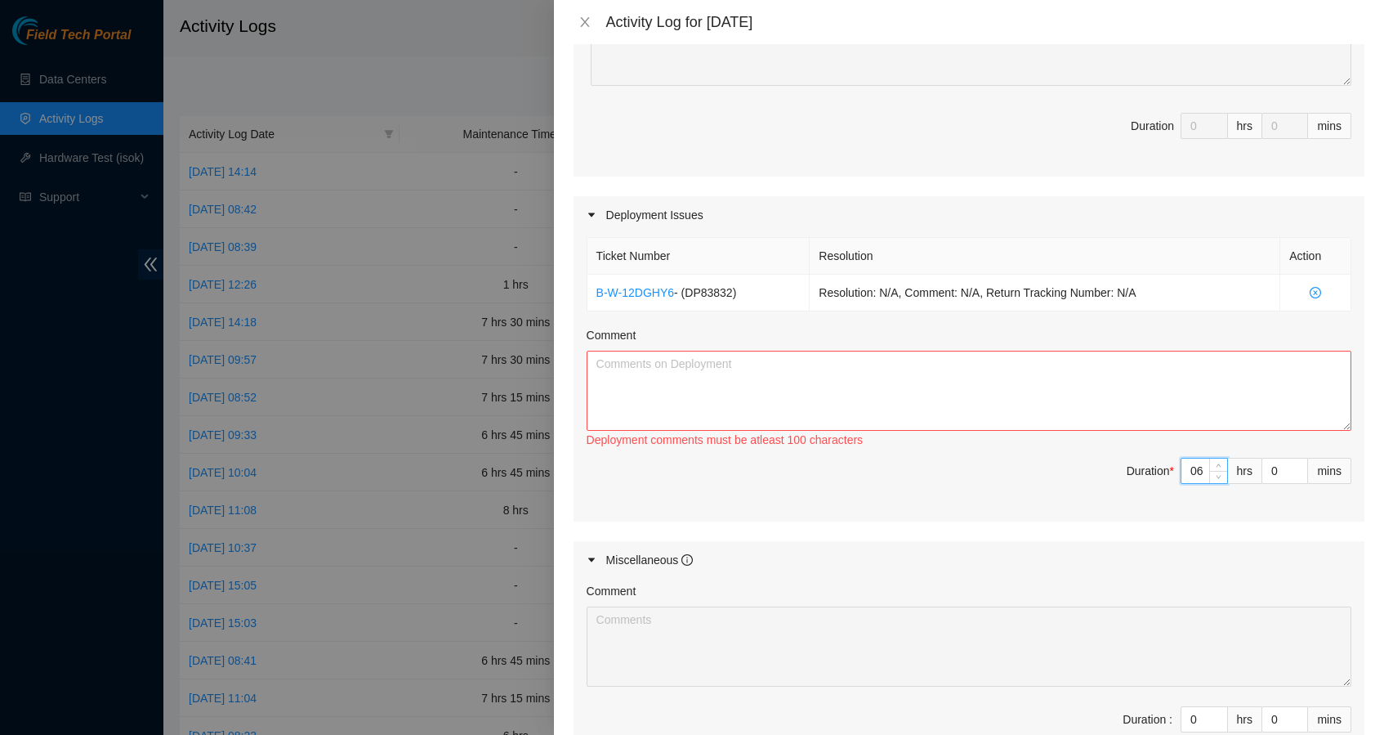
type input "6"
type input "1"
type input "15"
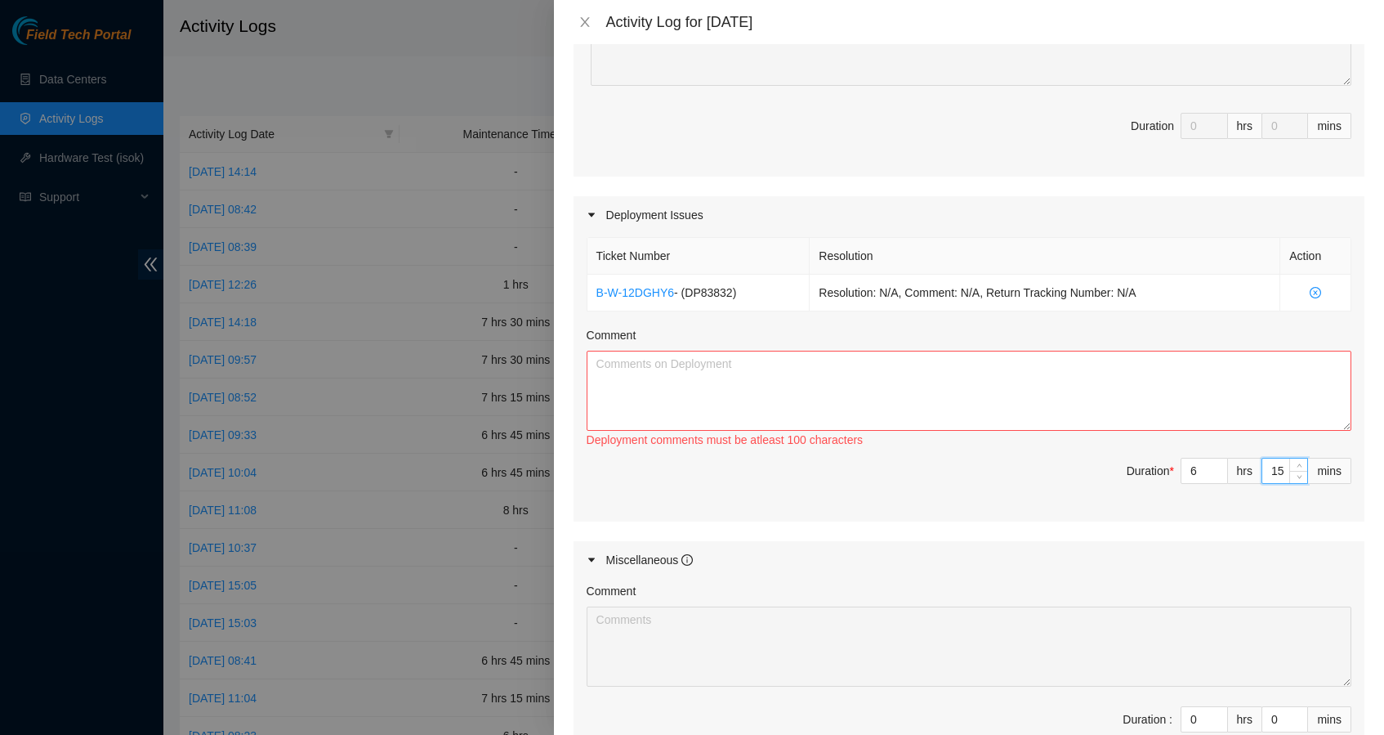
type input "15"
click at [1026, 395] on textarea "Comment" at bounding box center [969, 391] width 765 height 80
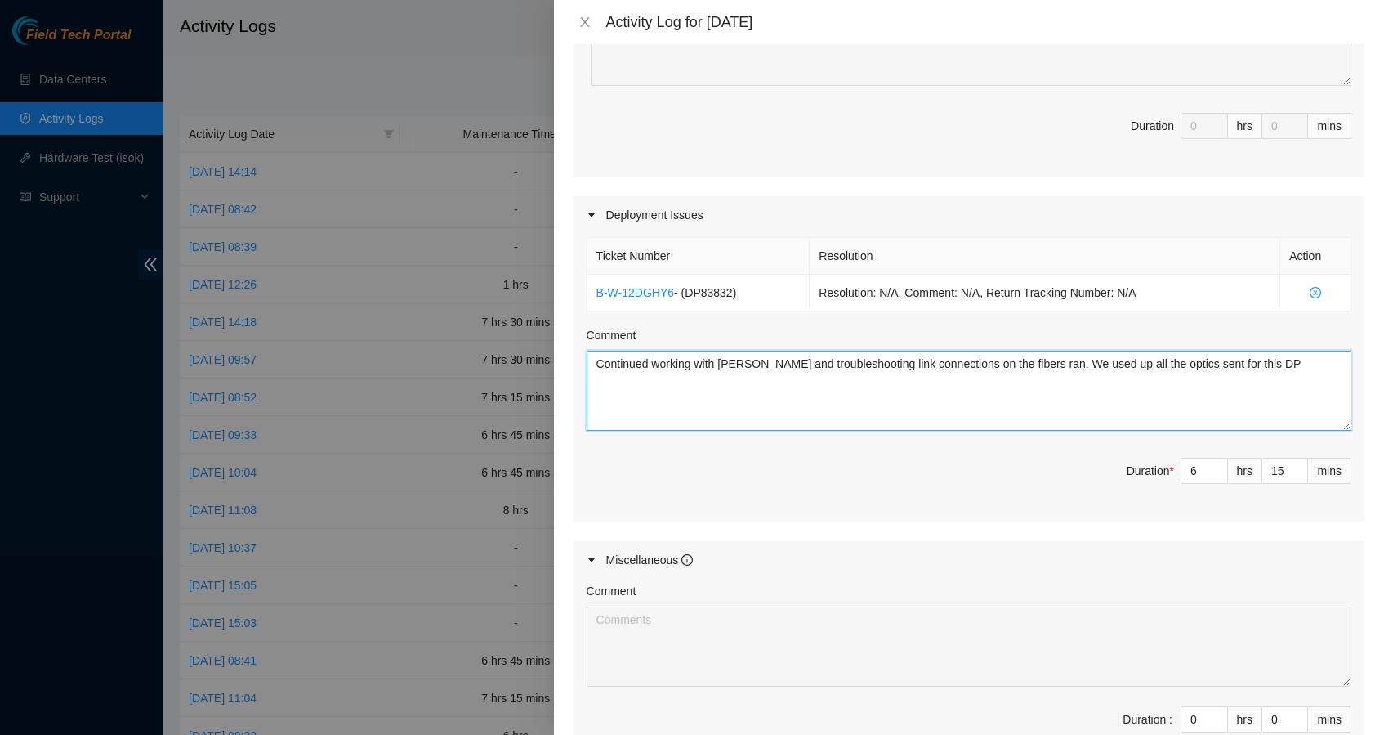
type textarea "Continued working with Ashley and troubleshooting link connections on the fiber…"
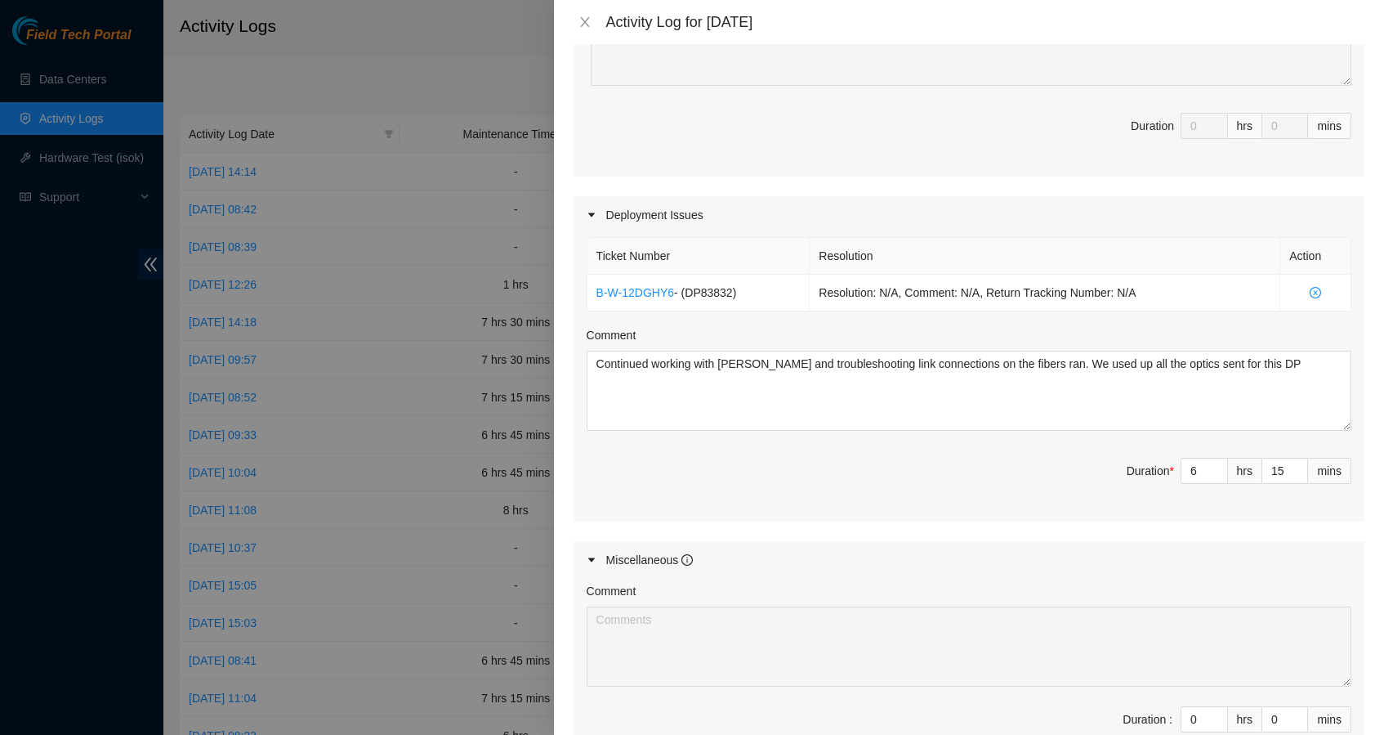
click at [873, 488] on span "Duration * 6 hrs 15 mins" at bounding box center [969, 481] width 765 height 46
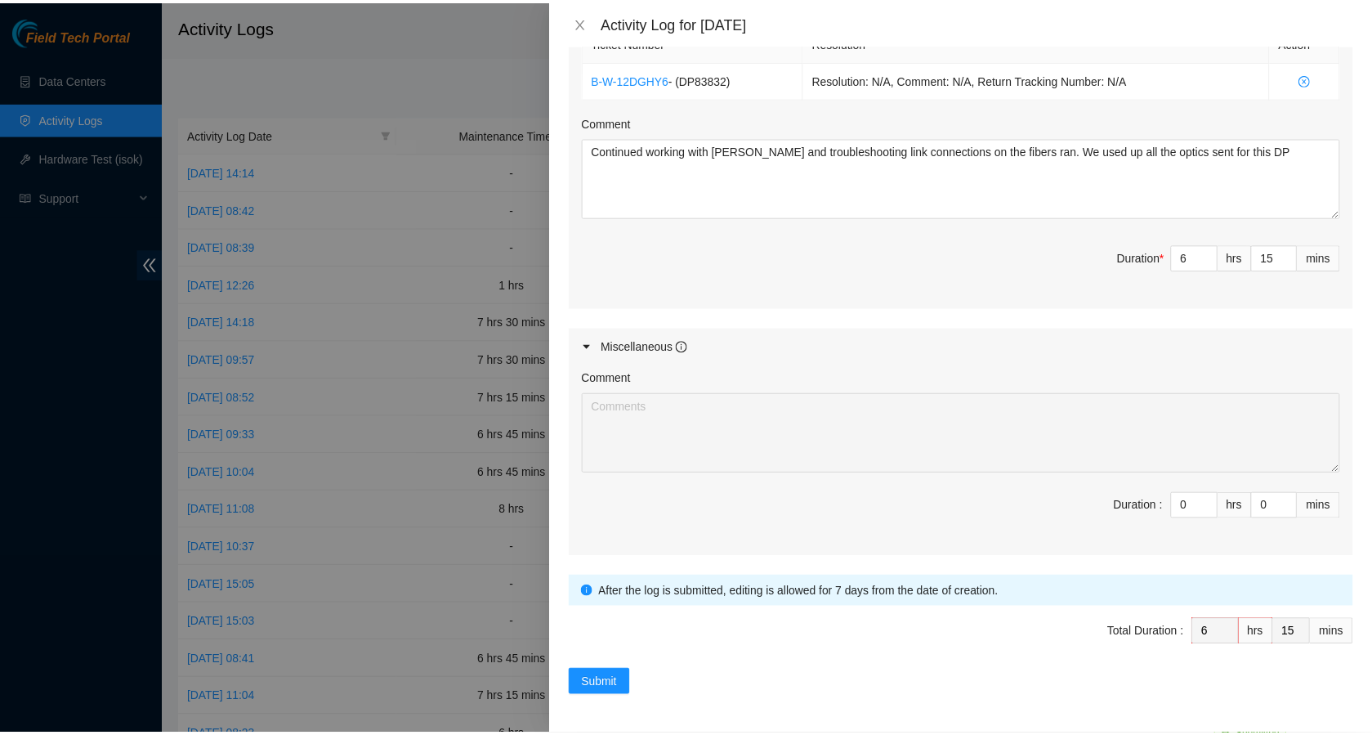
scroll to position [621, 0]
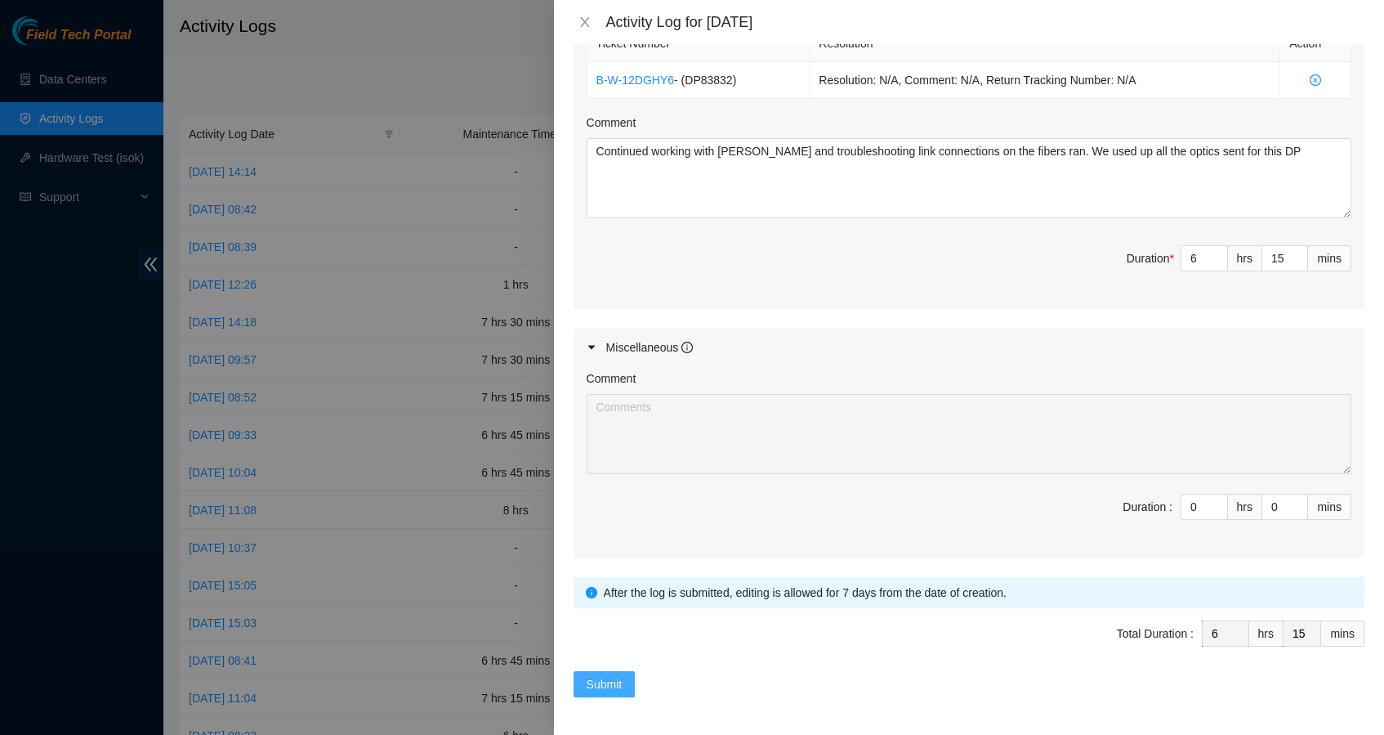
click at [616, 677] on span "Submit" at bounding box center [605, 684] width 36 height 18
